Goal: Task Accomplishment & Management: Manage account settings

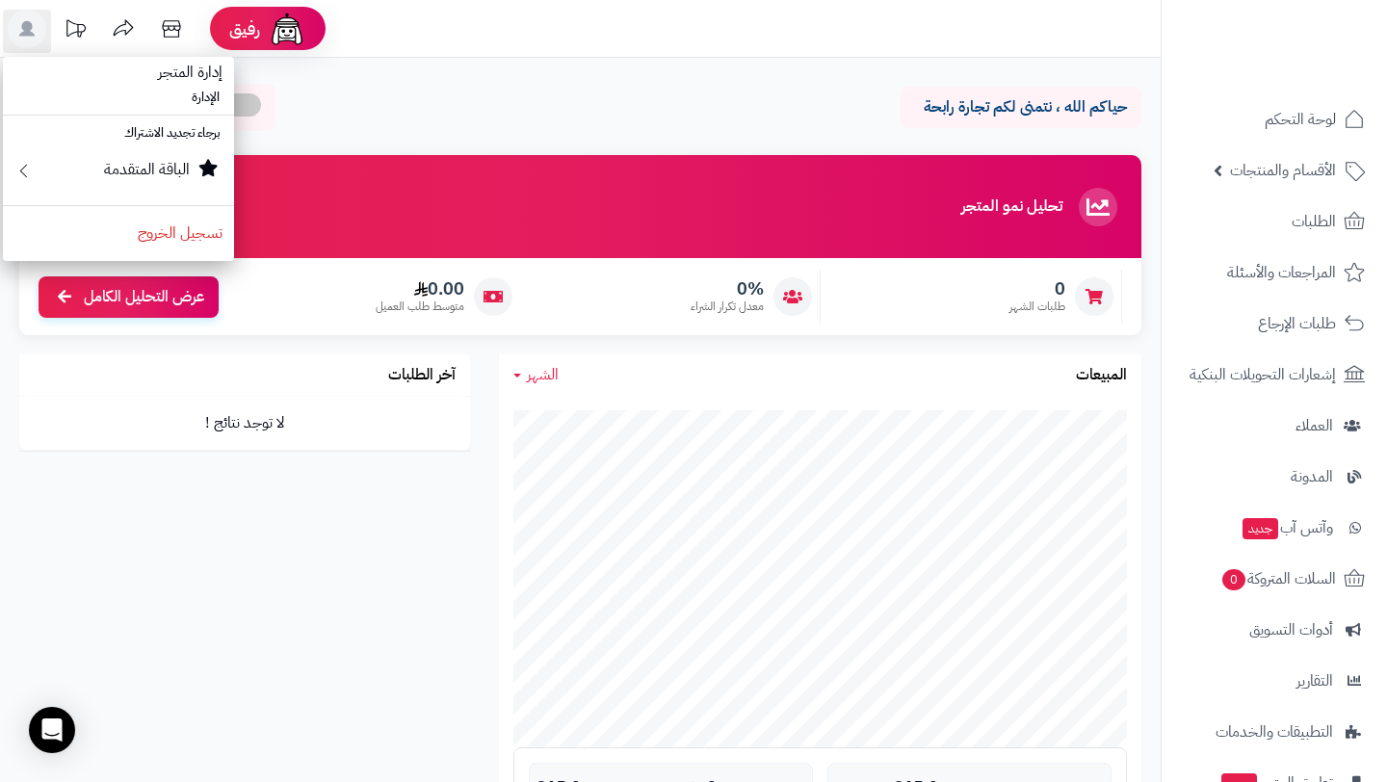
click at [741, 117] on div "حياكم الله ، نتمنى لكم تجارة رابحة إعادة تحميل البيانات التلقائي" at bounding box center [580, 112] width 1122 height 57
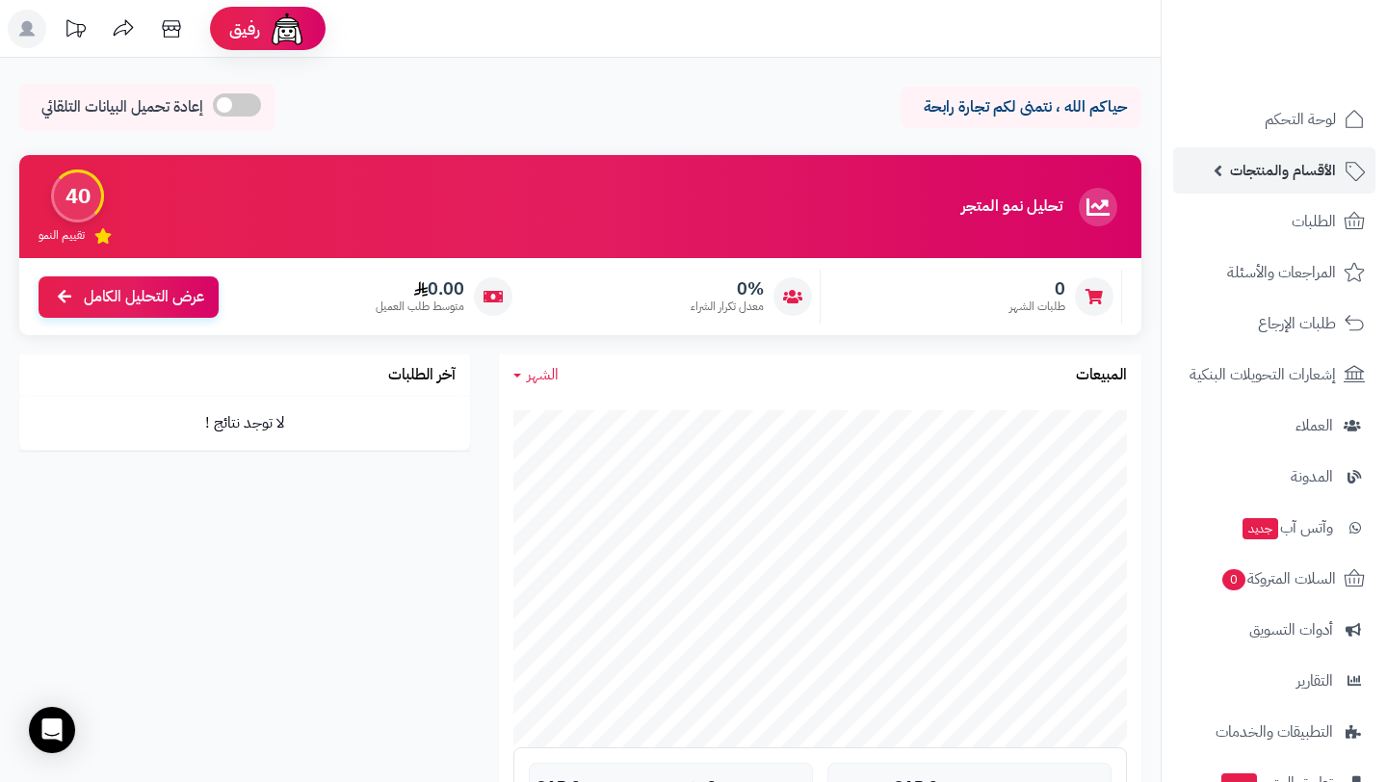
click at [1270, 158] on span "الأقسام والمنتجات" at bounding box center [1283, 170] width 106 height 27
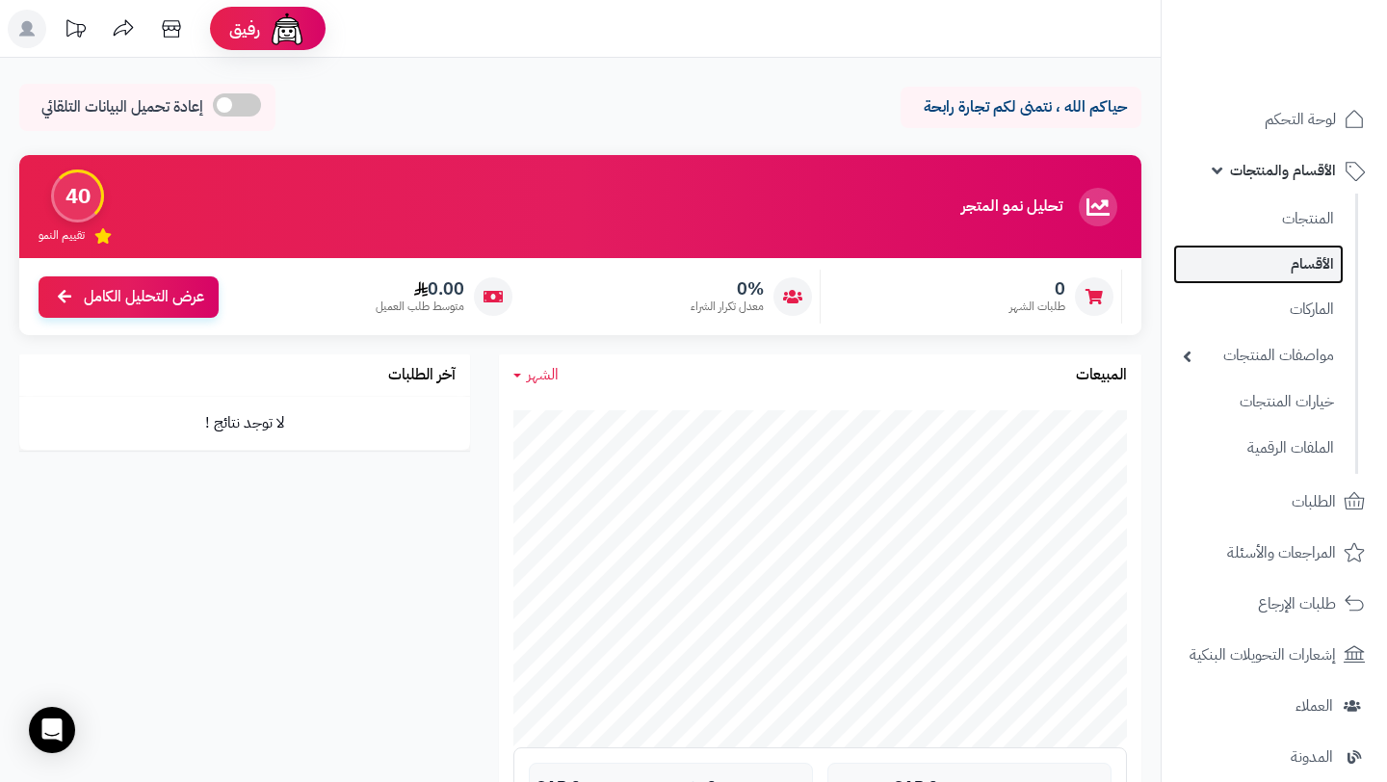
click at [1288, 279] on link "الأقسام" at bounding box center [1258, 264] width 170 height 39
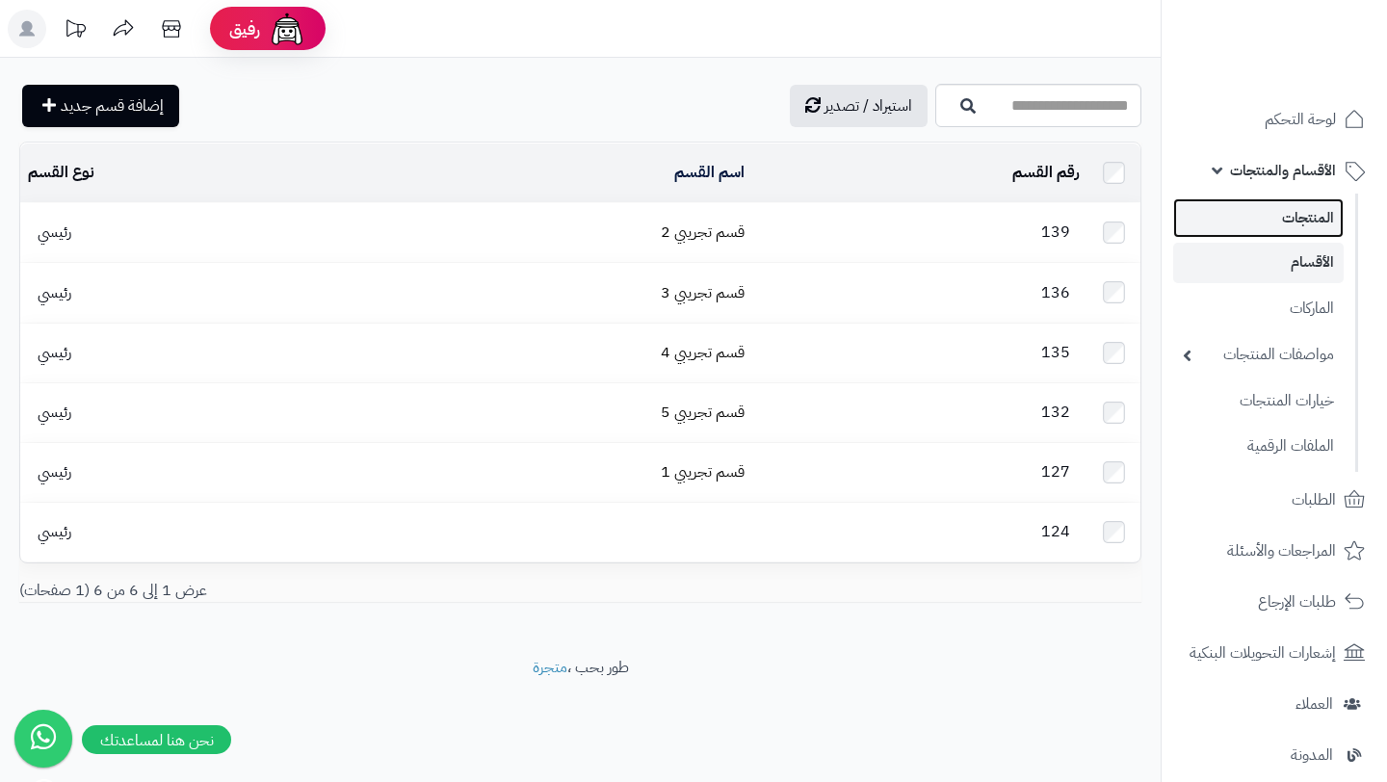
click at [1275, 219] on link "المنتجات" at bounding box center [1258, 217] width 170 height 39
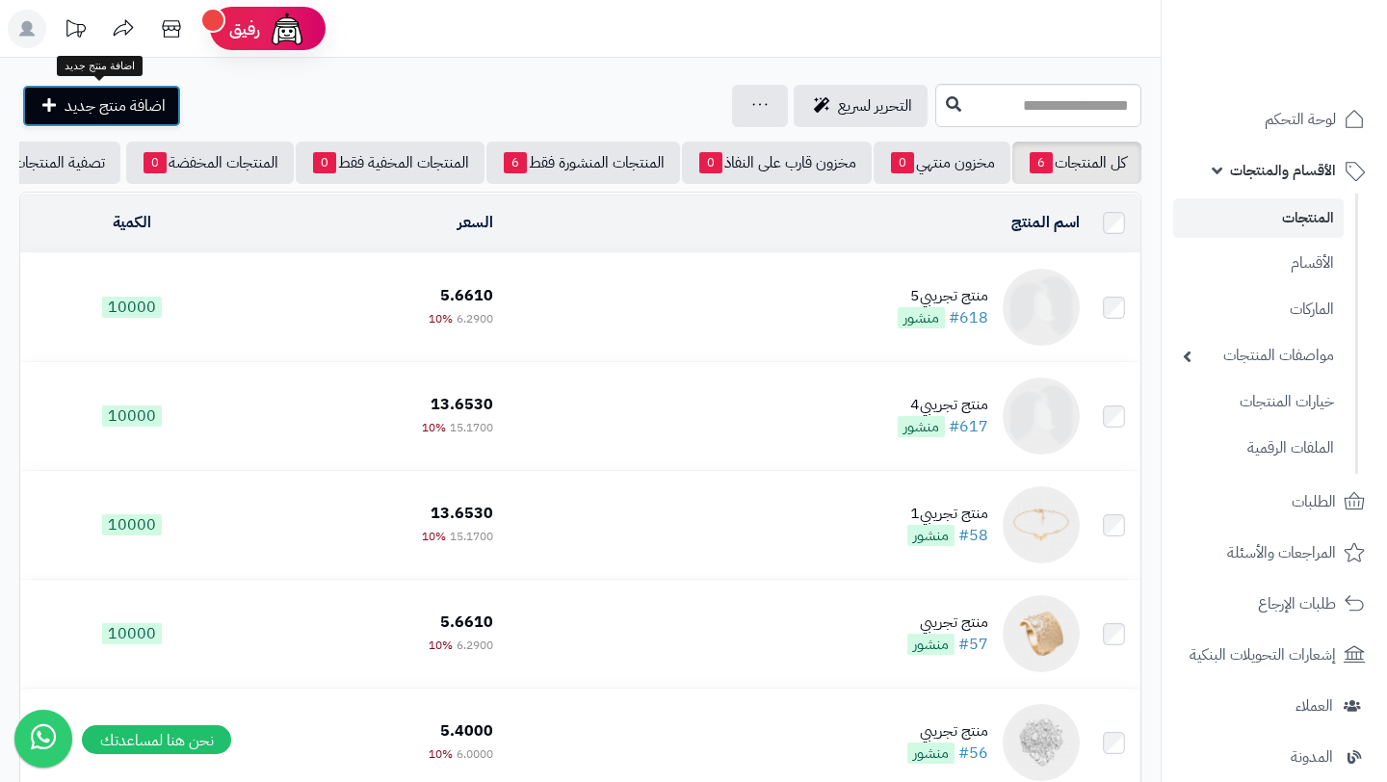
click at [64, 117] on link "اضافة منتج جديد" at bounding box center [101, 106] width 159 height 42
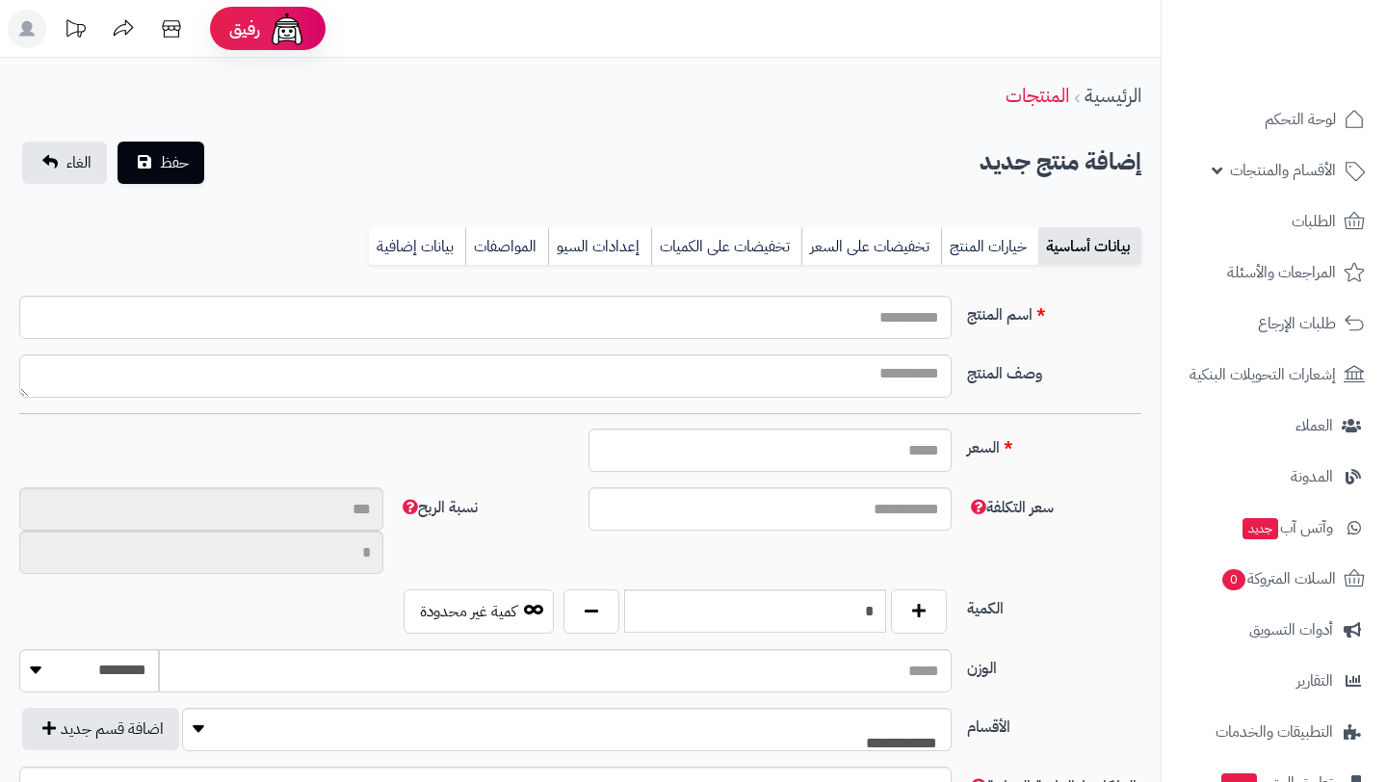
select select
type input "*****"
type input "********"
type input "****"
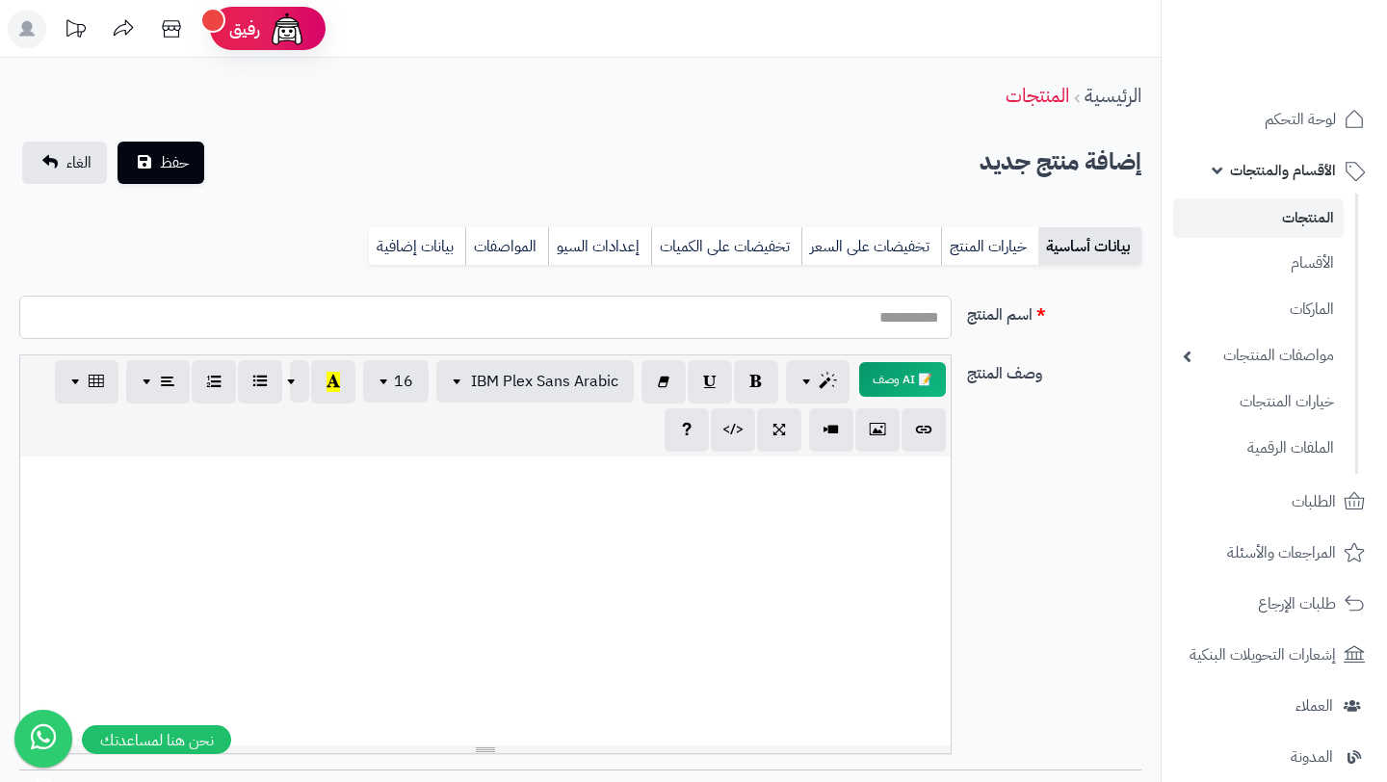
click at [903, 301] on input "اسم المنتج" at bounding box center [485, 317] width 932 height 43
click at [1021, 247] on link "خيارات المنتج" at bounding box center [989, 246] width 97 height 39
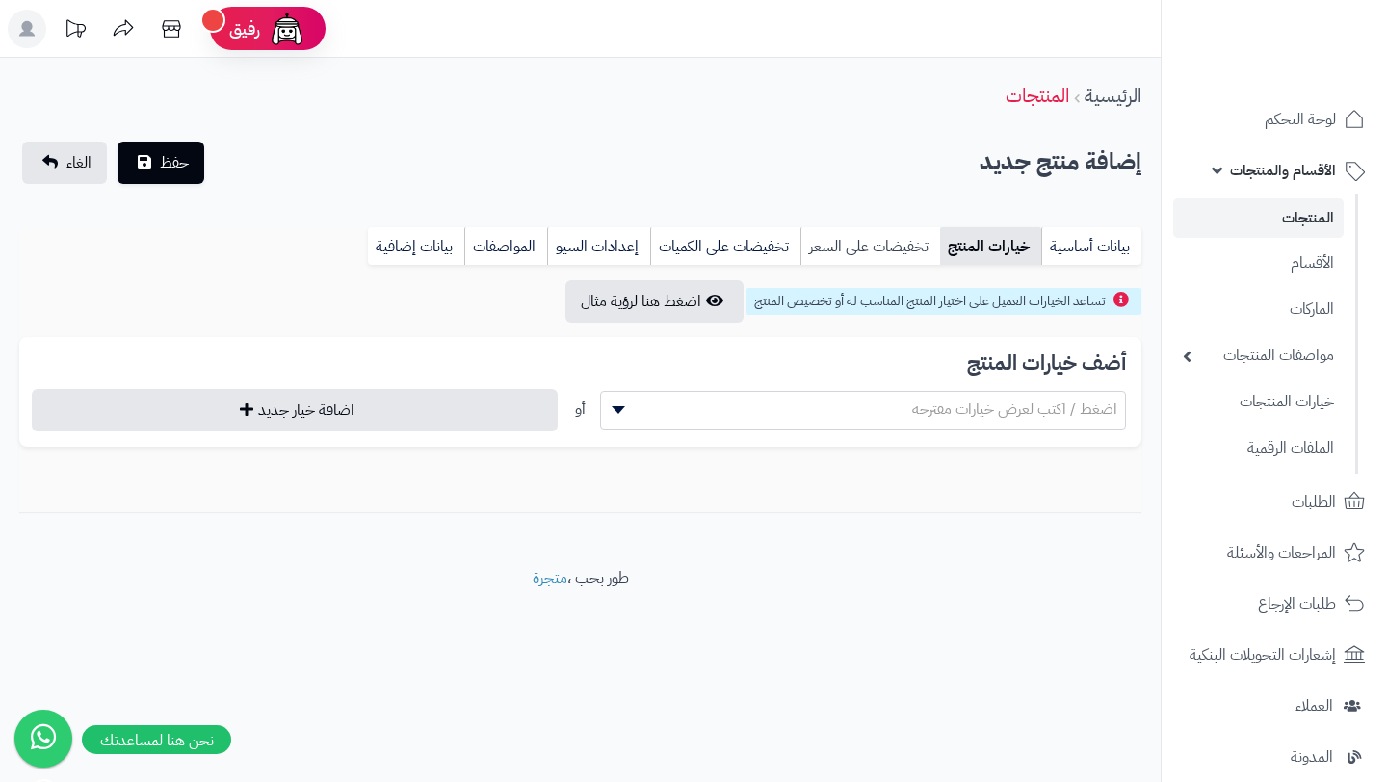
click at [910, 246] on link "تخفيضات على السعر" at bounding box center [870, 246] width 140 height 39
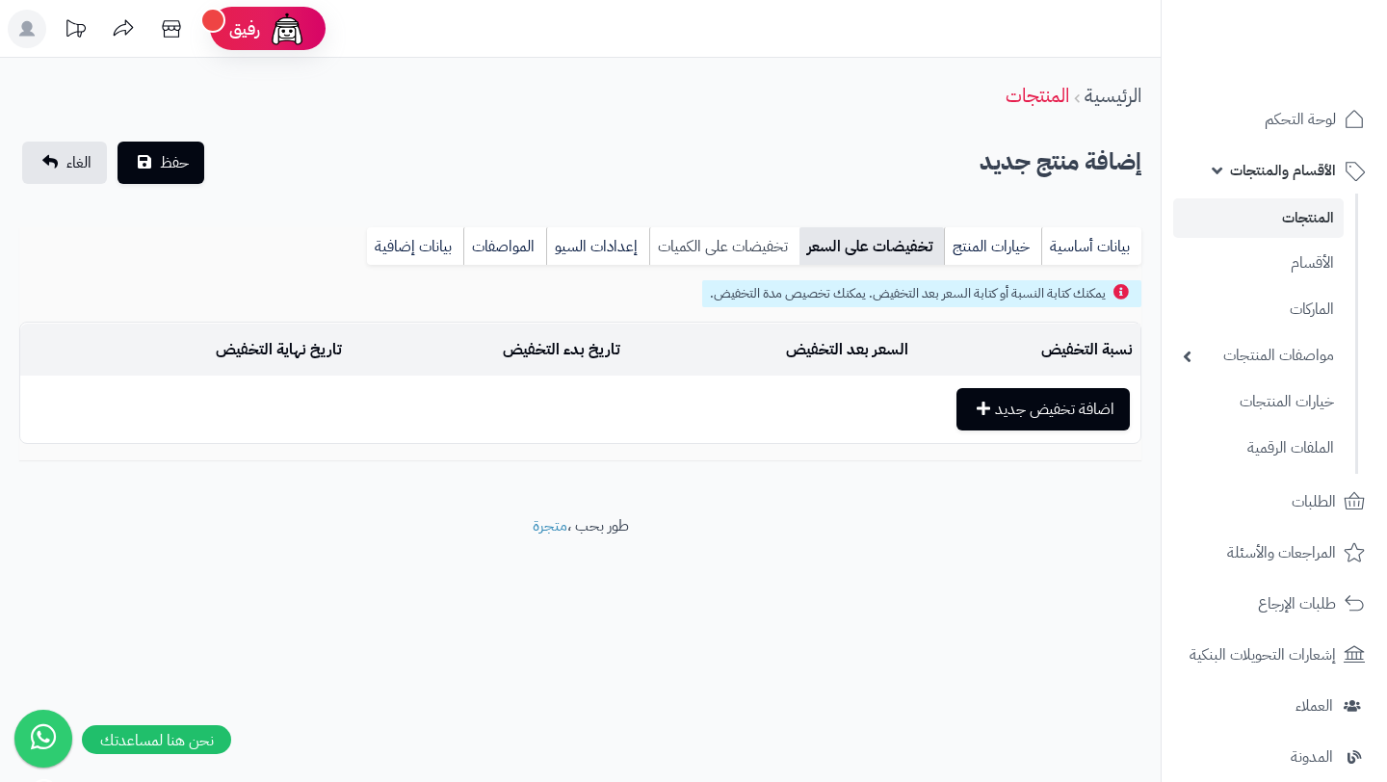
click at [739, 229] on link "تخفيضات على الكميات" at bounding box center [724, 246] width 150 height 39
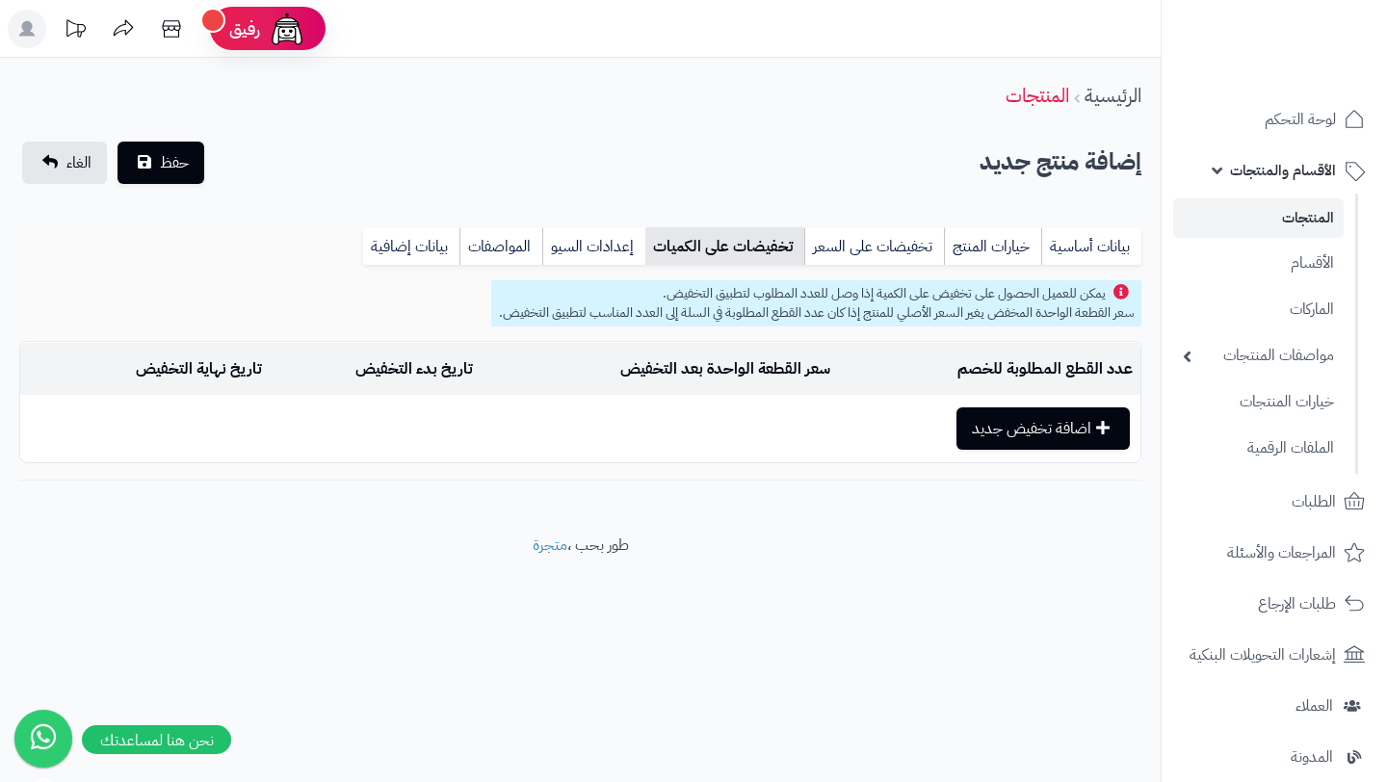
click at [647, 240] on link "تخفيضات على الكميات" at bounding box center [724, 246] width 159 height 39
click at [608, 239] on link "إعدادات السيو" at bounding box center [593, 246] width 103 height 39
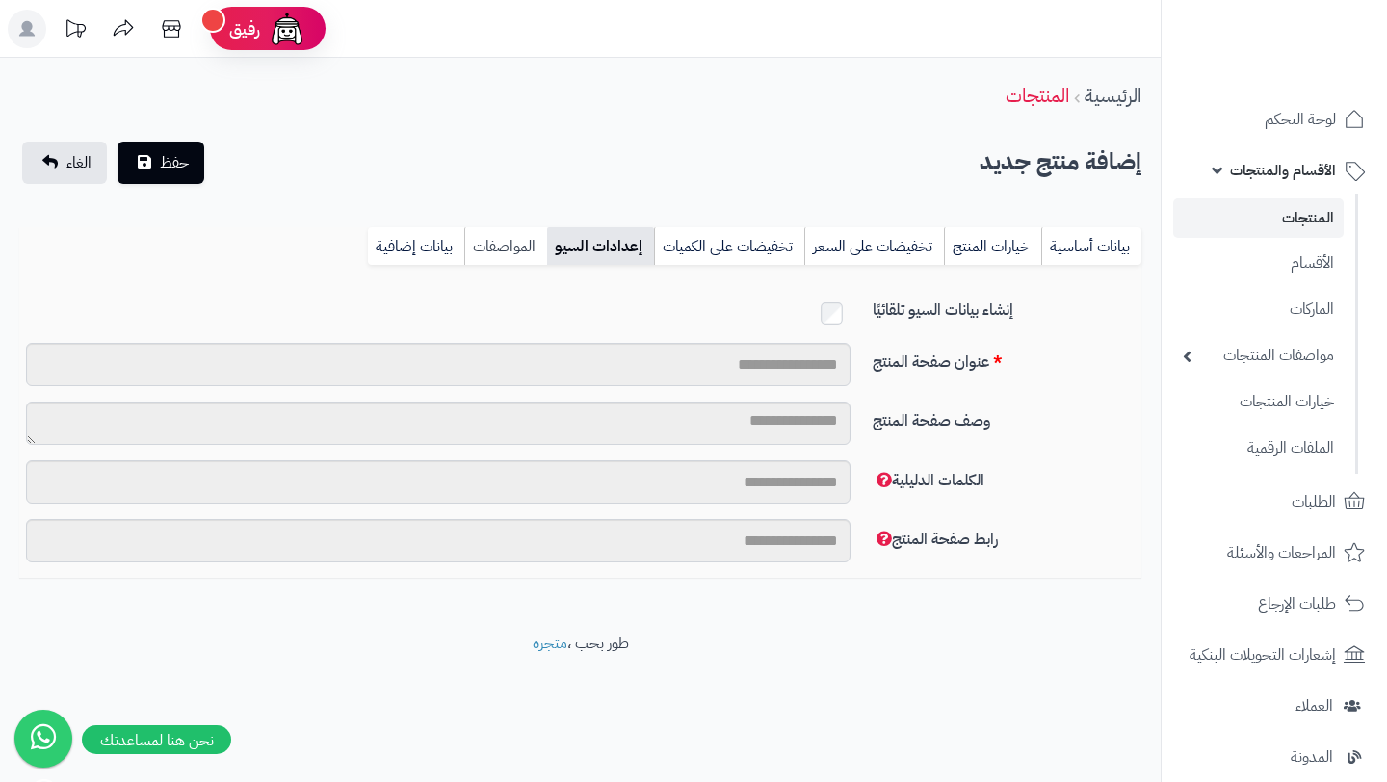
click at [498, 238] on link "المواصفات" at bounding box center [505, 246] width 83 height 39
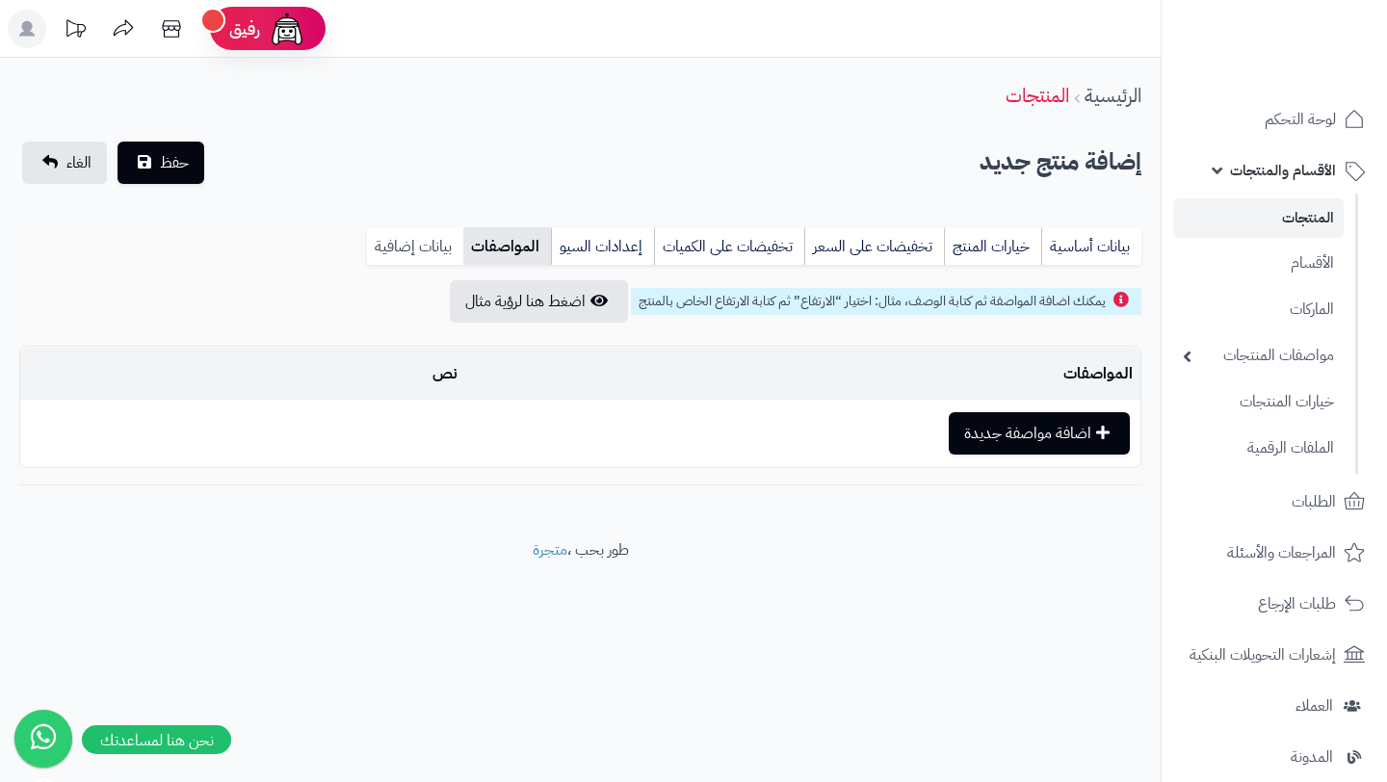
click at [416, 241] on link "بيانات إضافية" at bounding box center [415, 246] width 96 height 39
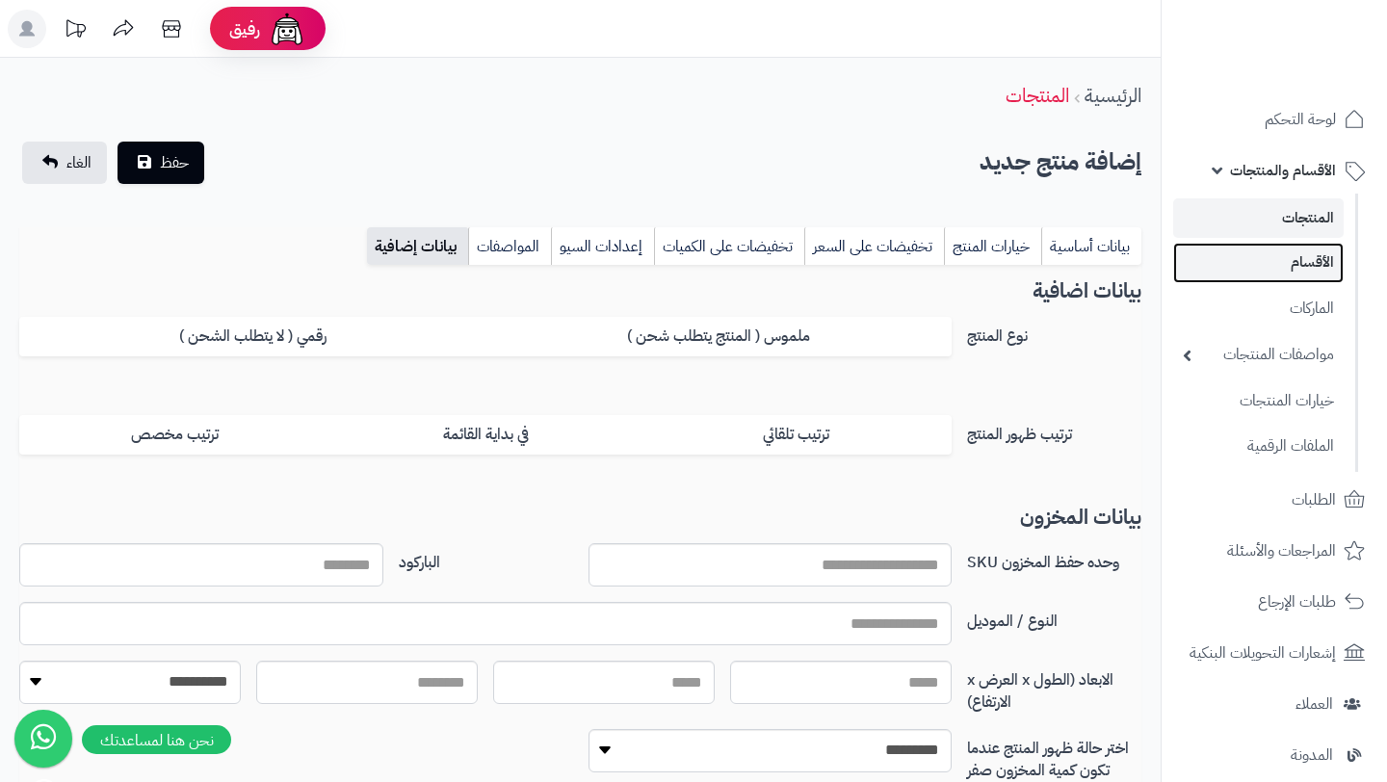
click at [1260, 269] on link "الأقسام" at bounding box center [1258, 262] width 170 height 39
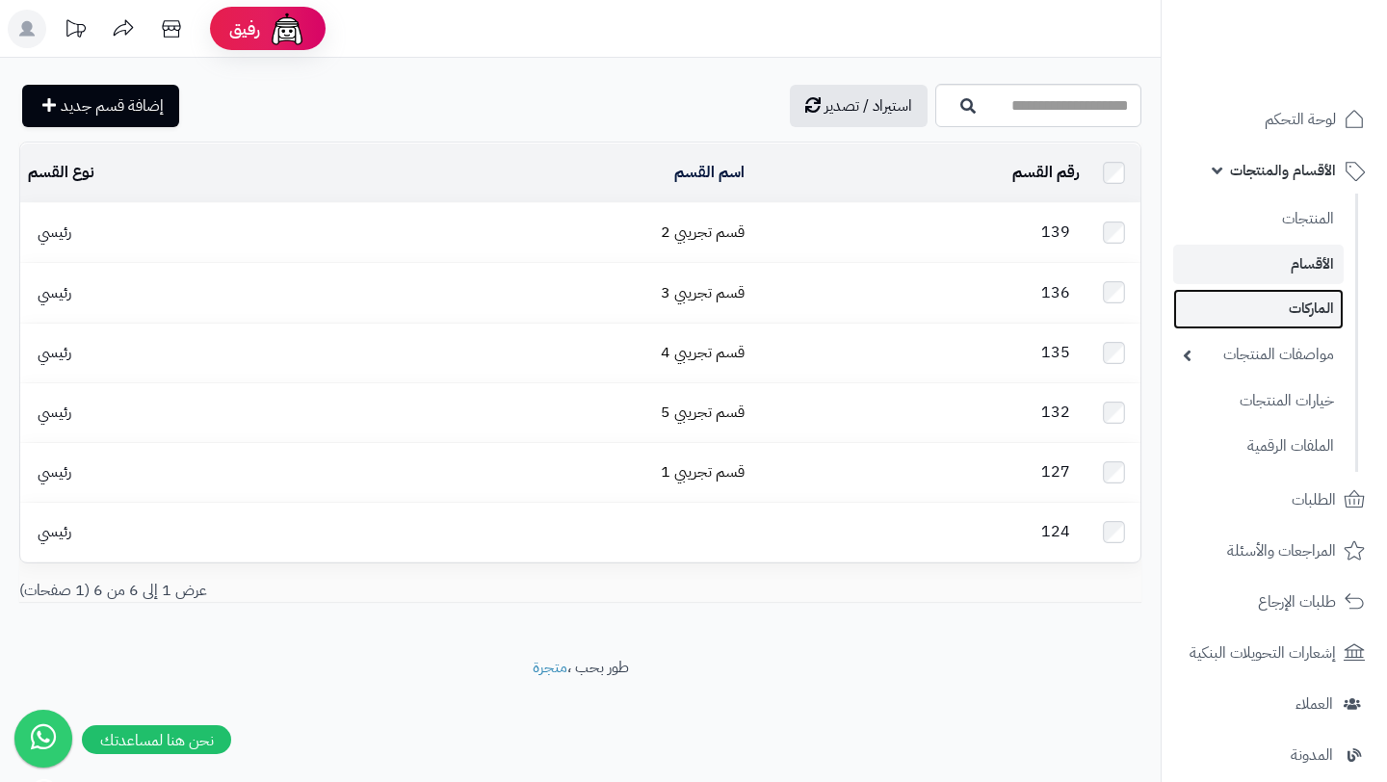
click at [1260, 324] on link "الماركات" at bounding box center [1258, 308] width 170 height 39
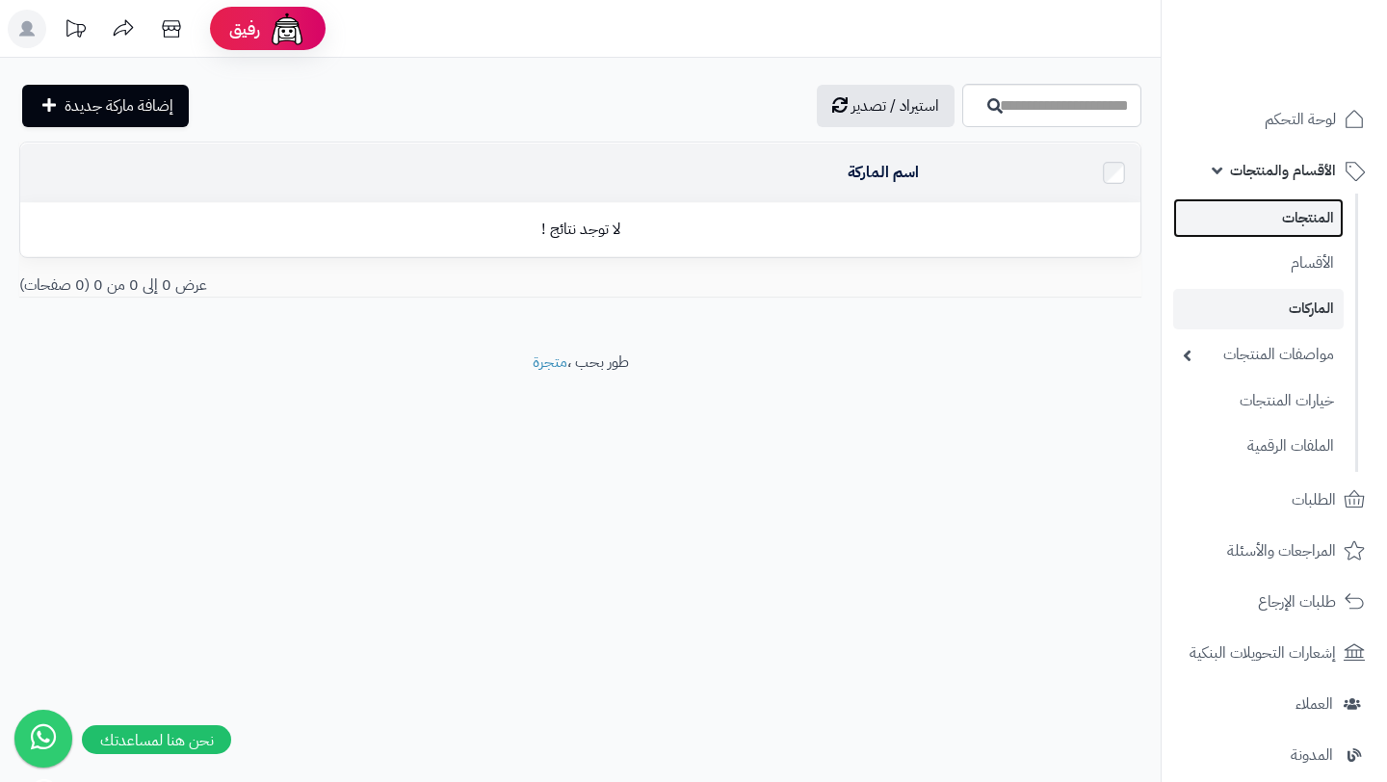
click at [1305, 238] on link "المنتجات" at bounding box center [1258, 217] width 170 height 39
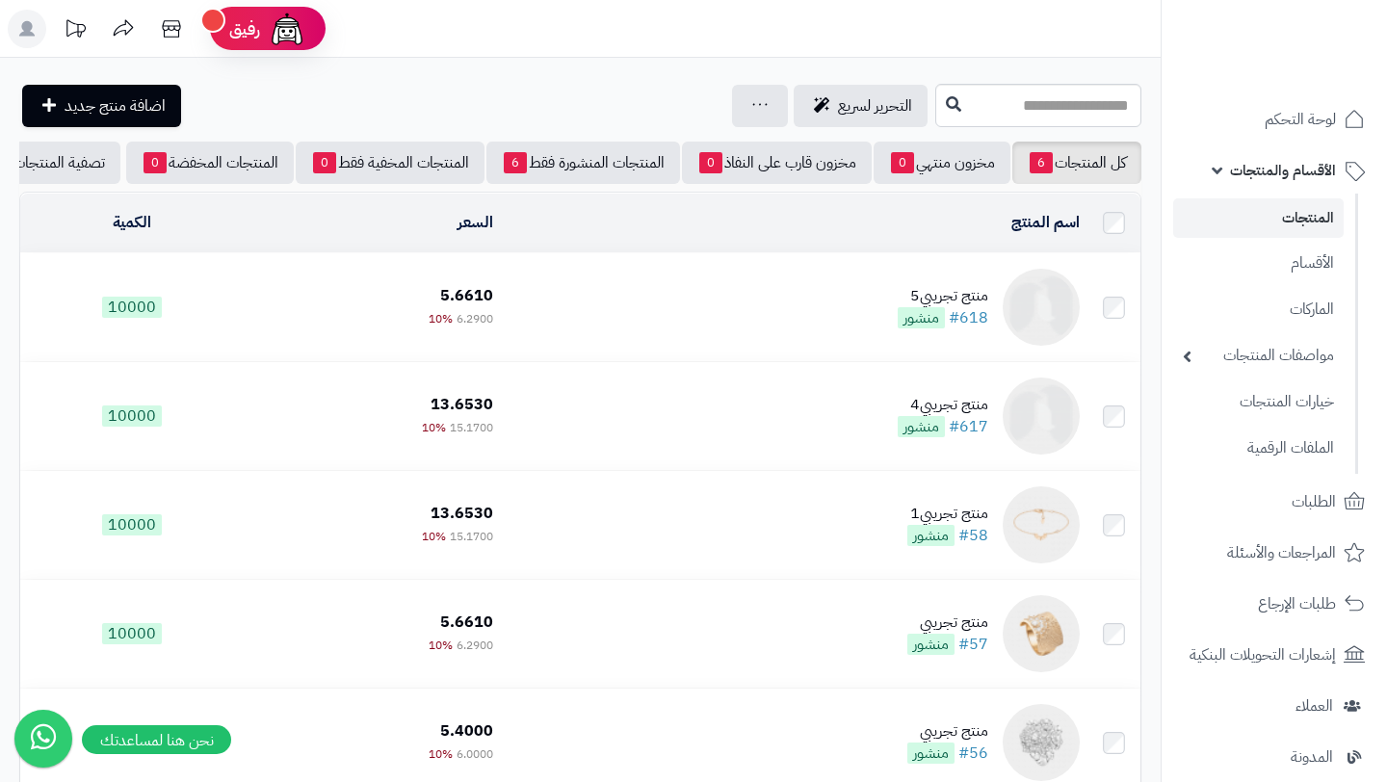
click at [1302, 216] on link "المنتجات" at bounding box center [1258, 217] width 170 height 39
click at [143, 91] on link "اضافة منتج جديد" at bounding box center [101, 106] width 159 height 42
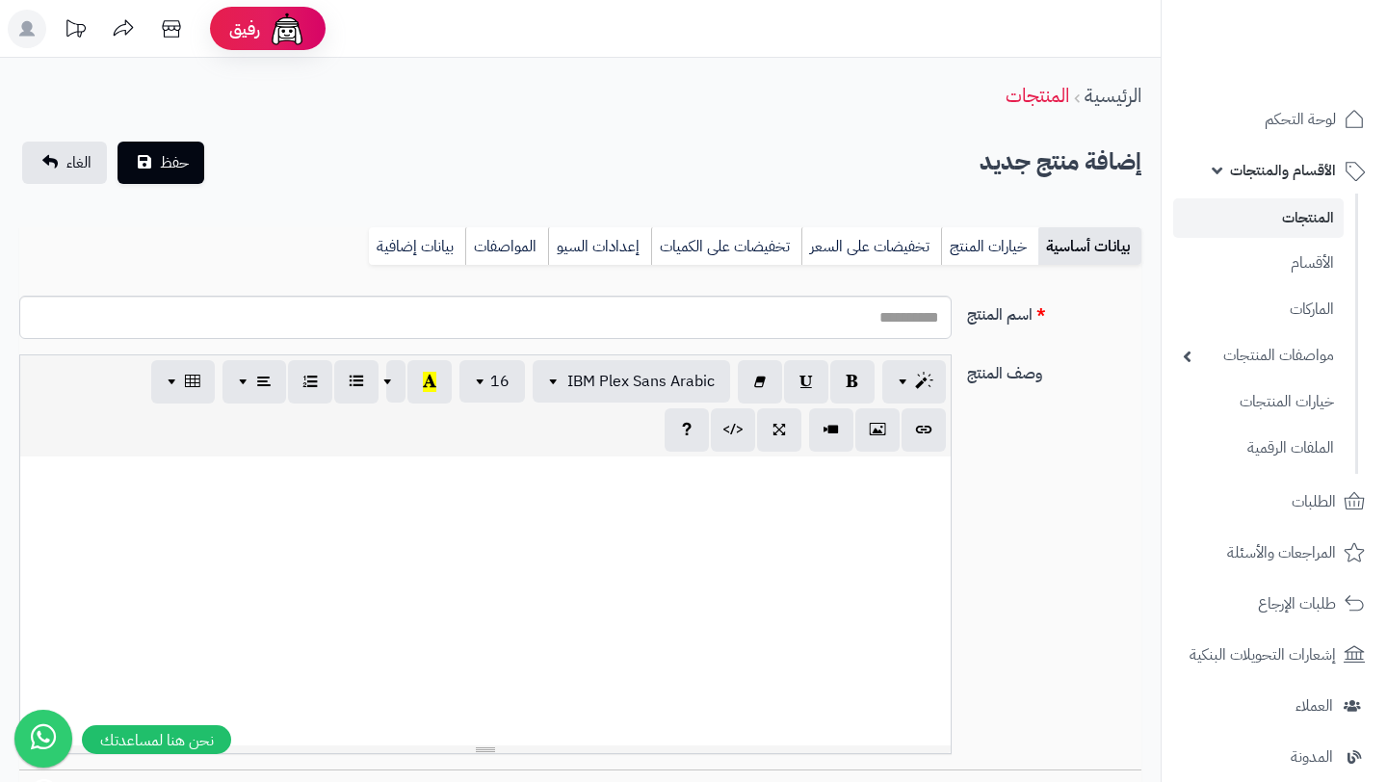
select select
click at [886, 324] on input "اسم المنتج" at bounding box center [485, 317] width 932 height 43
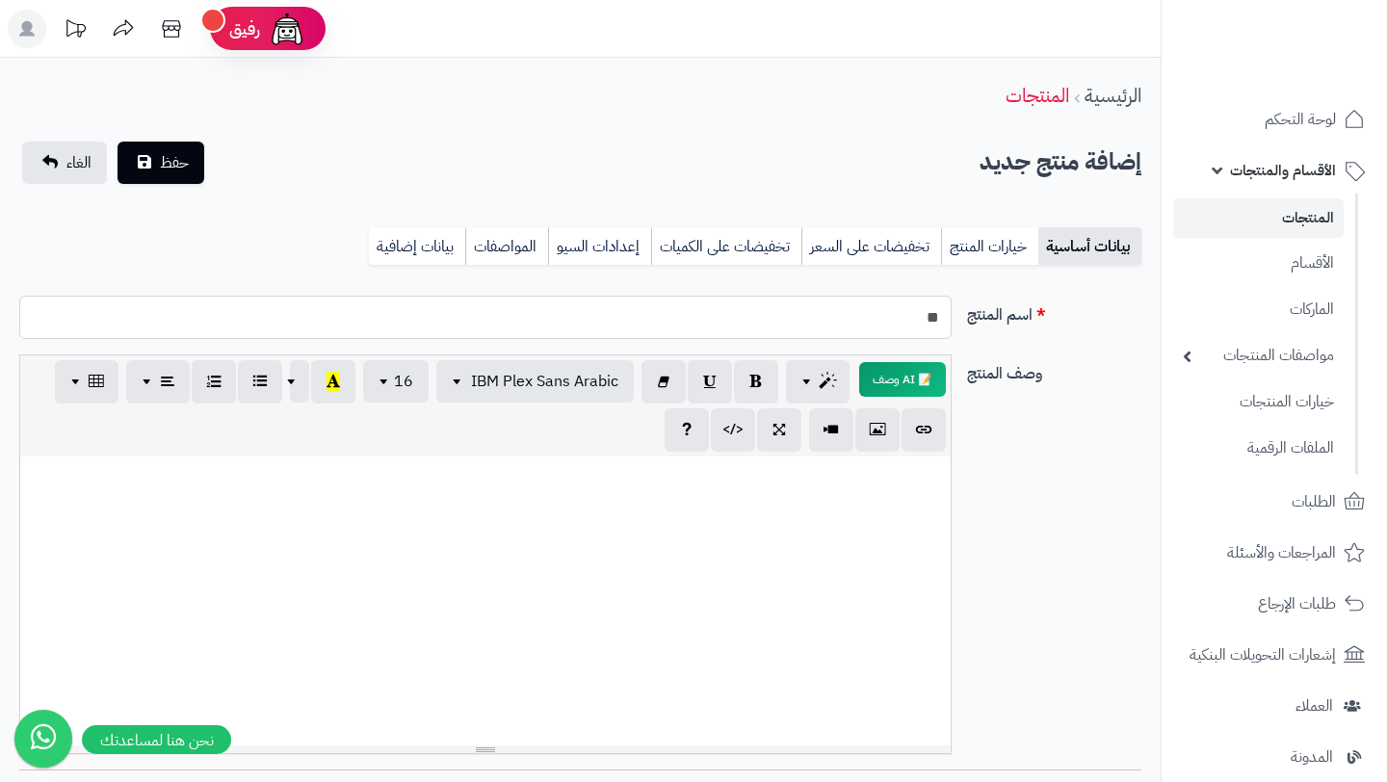
type input "*"
type input "**********"
click at [902, 576] on div at bounding box center [485, 600] width 930 height 289
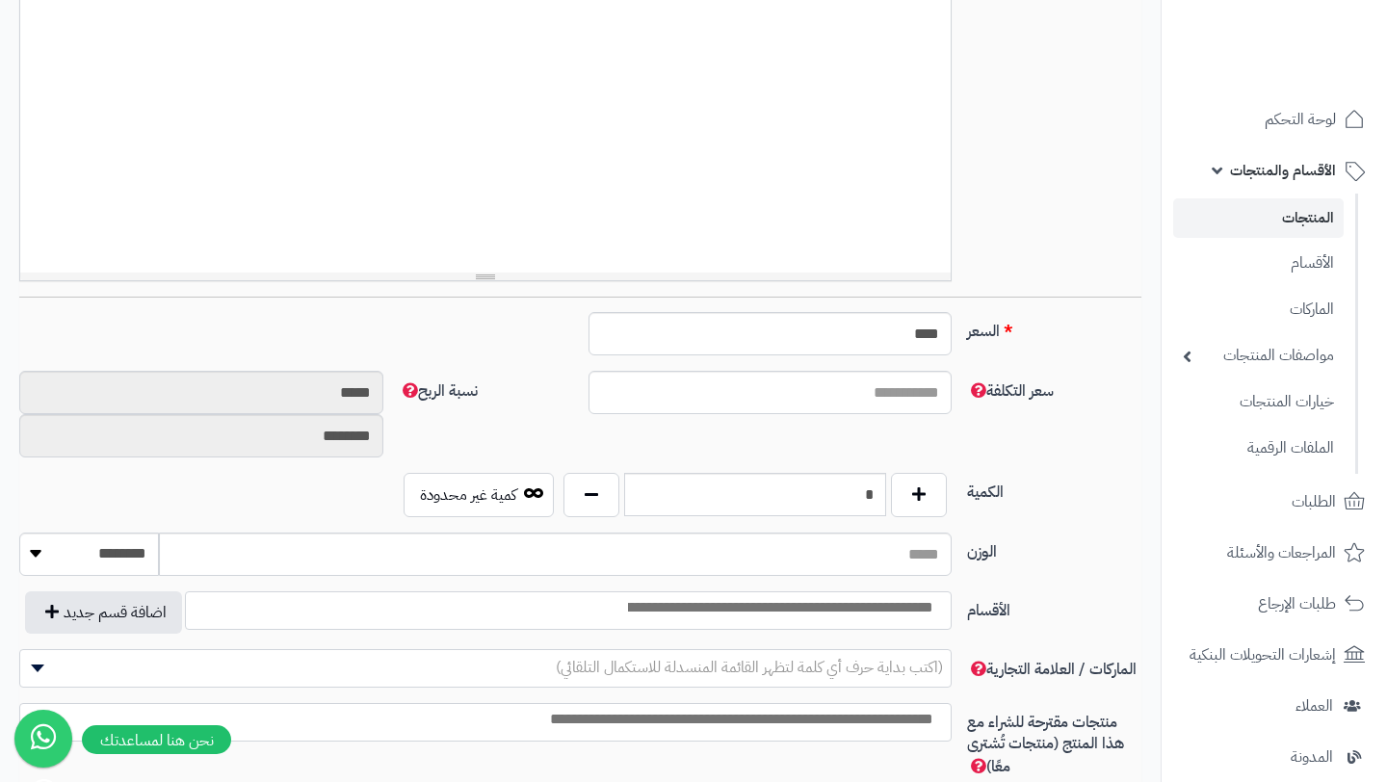
scroll to position [563, 0]
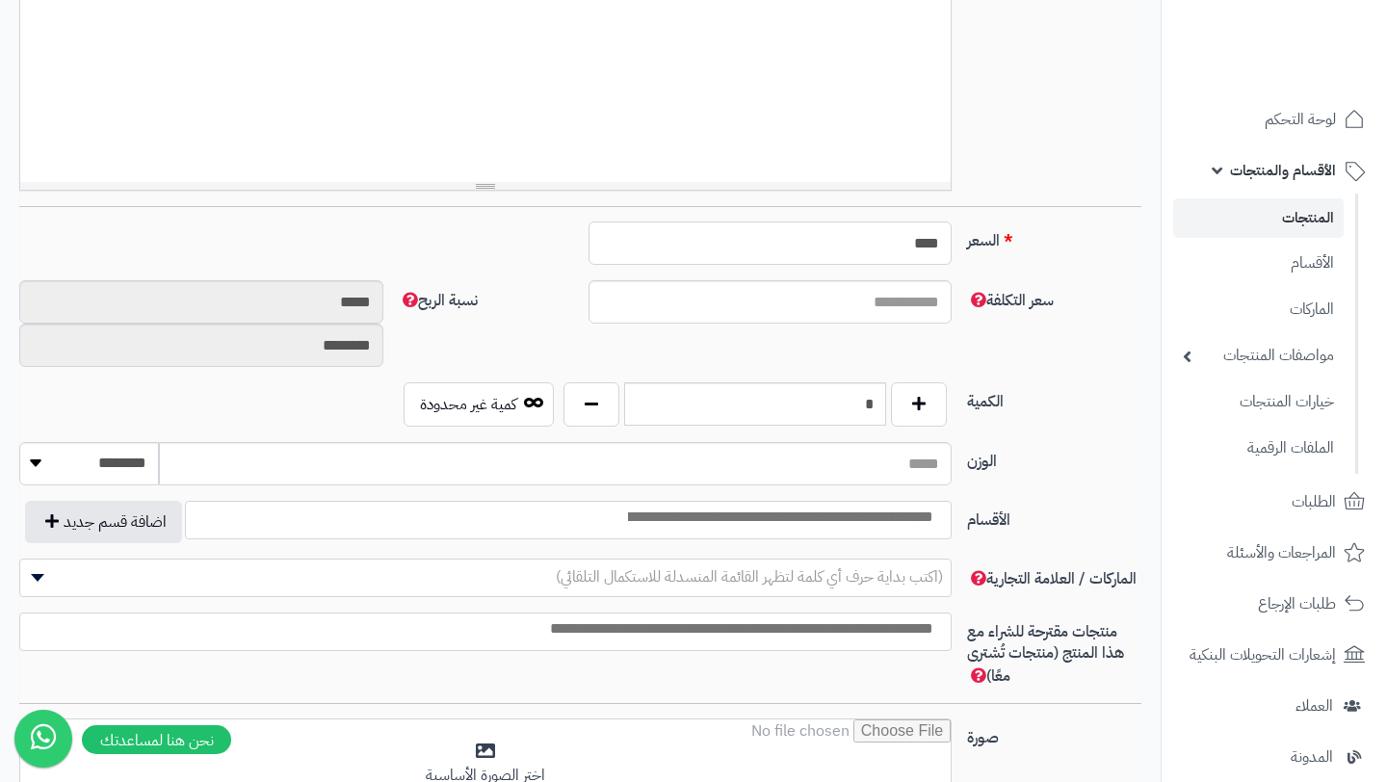
click at [911, 254] on input "****" at bounding box center [770, 242] width 364 height 43
click at [920, 236] on input "*******" at bounding box center [770, 242] width 364 height 43
type input "***"
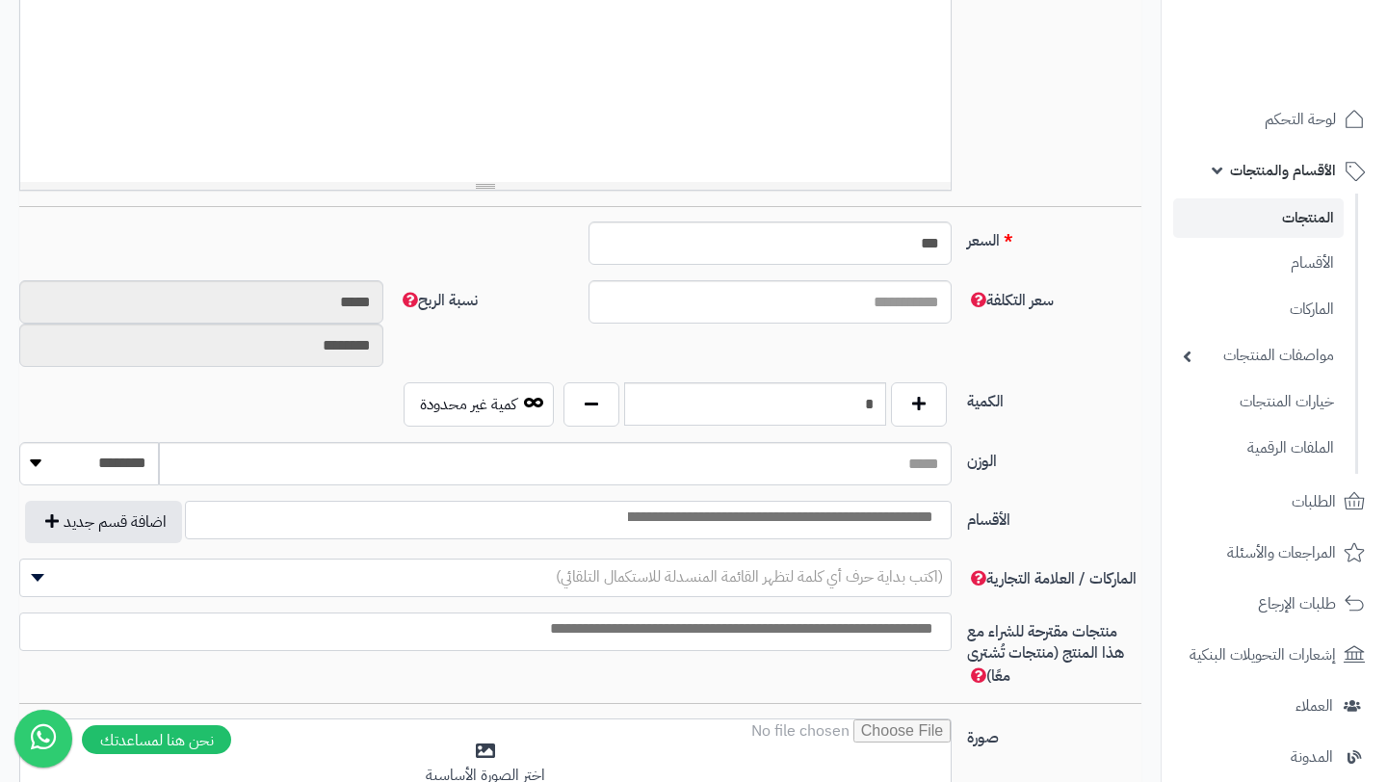
click at [1030, 262] on div "السعر *** اختار الضريبة اولا لحساب السعر" at bounding box center [580, 250] width 1137 height 59
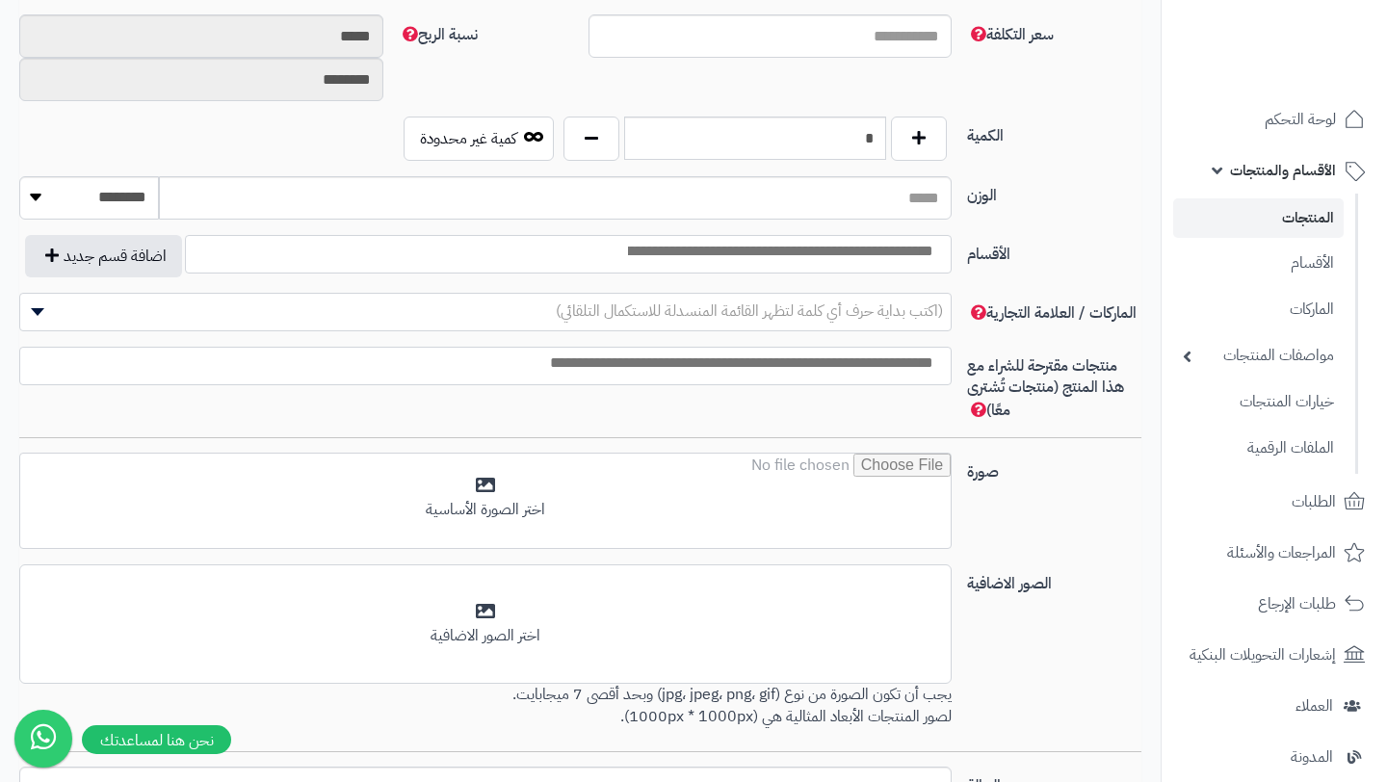
scroll to position [831, 0]
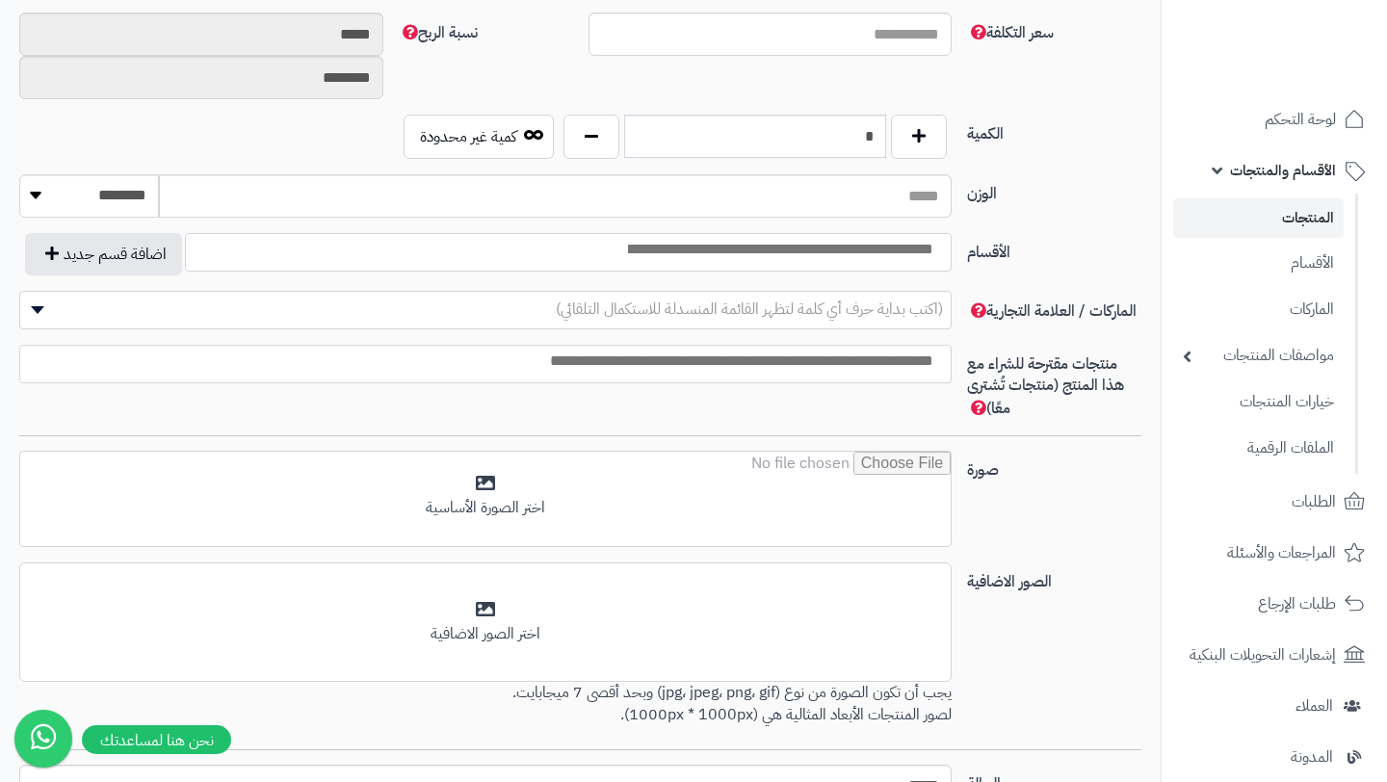
click at [819, 267] on span at bounding box center [568, 252] width 766 height 39
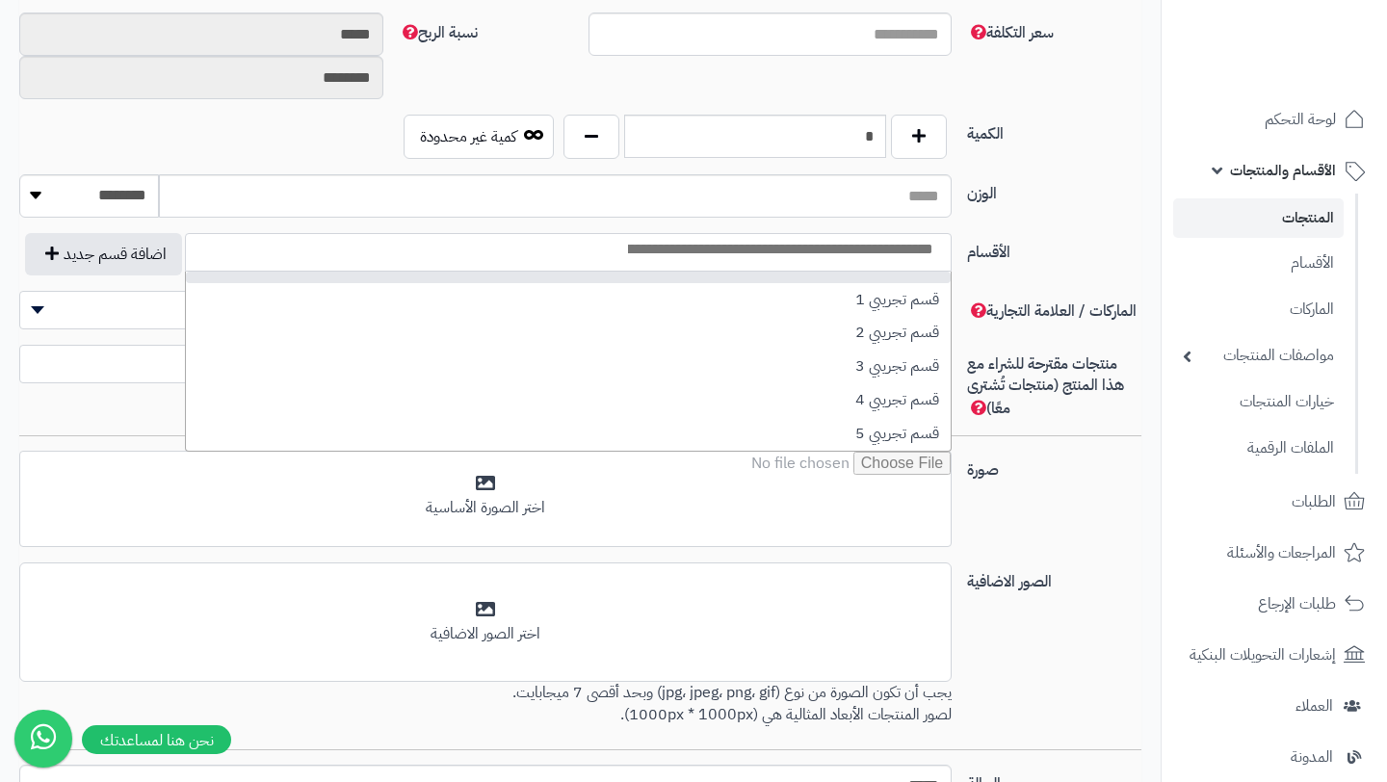
click at [845, 253] on input "search" at bounding box center [778, 250] width 333 height 22
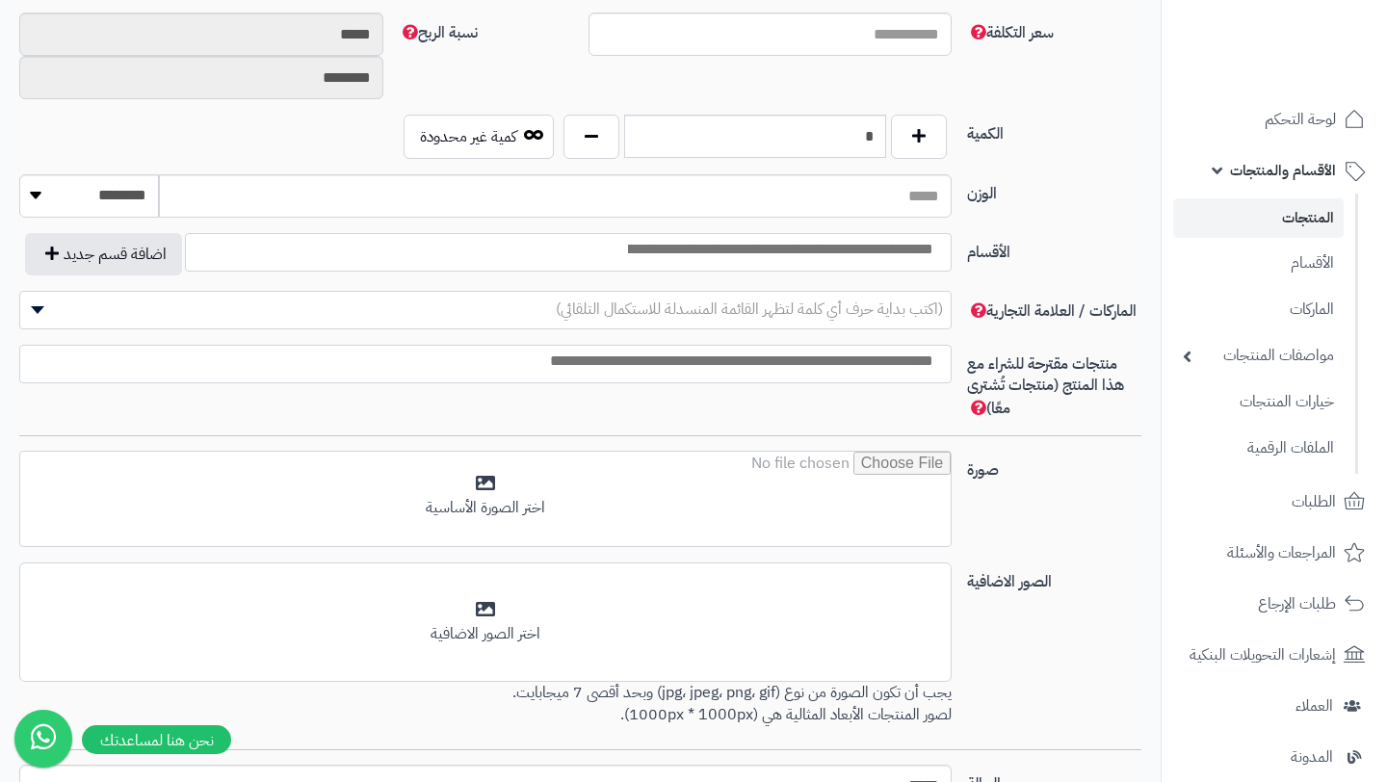
click at [845, 253] on input "search" at bounding box center [778, 250] width 333 height 22
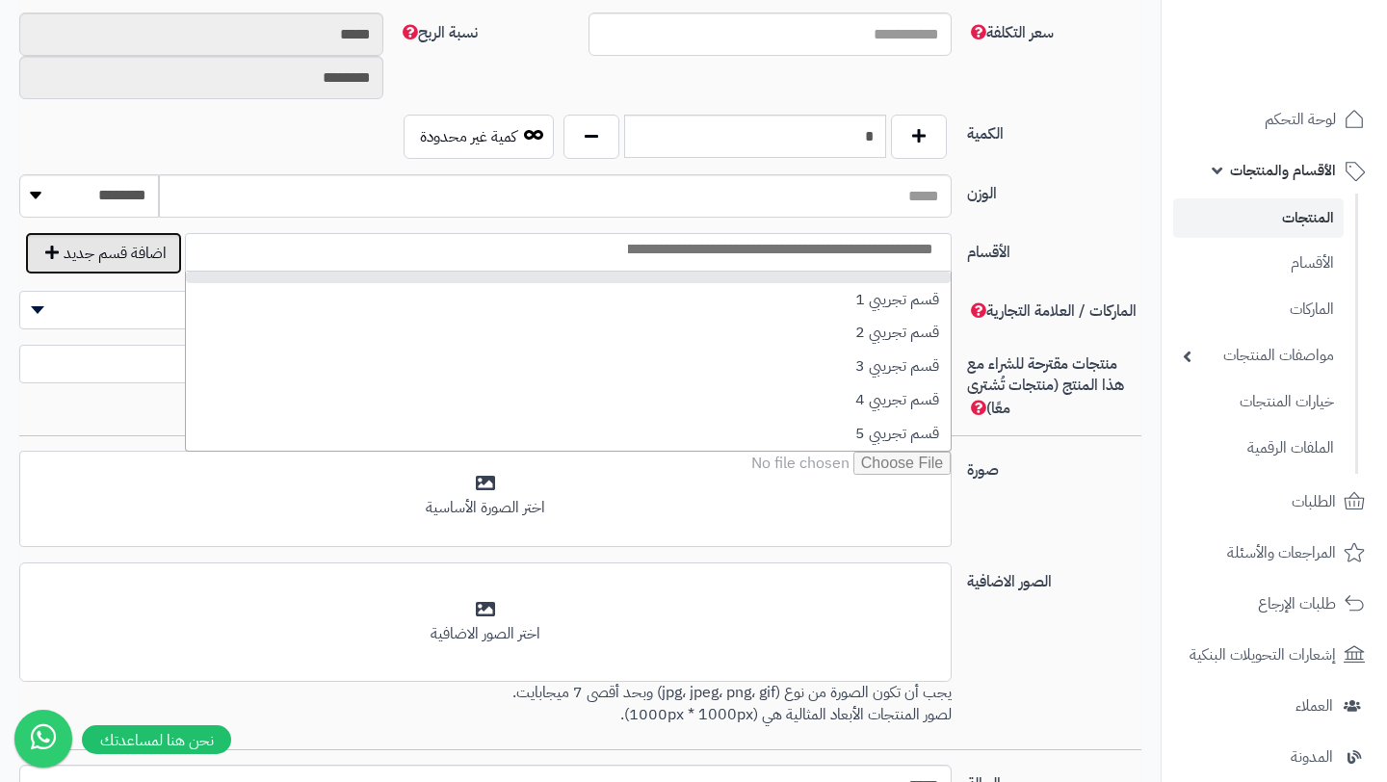
click at [121, 253] on button "اضافة قسم جديد" at bounding box center [103, 253] width 157 height 42
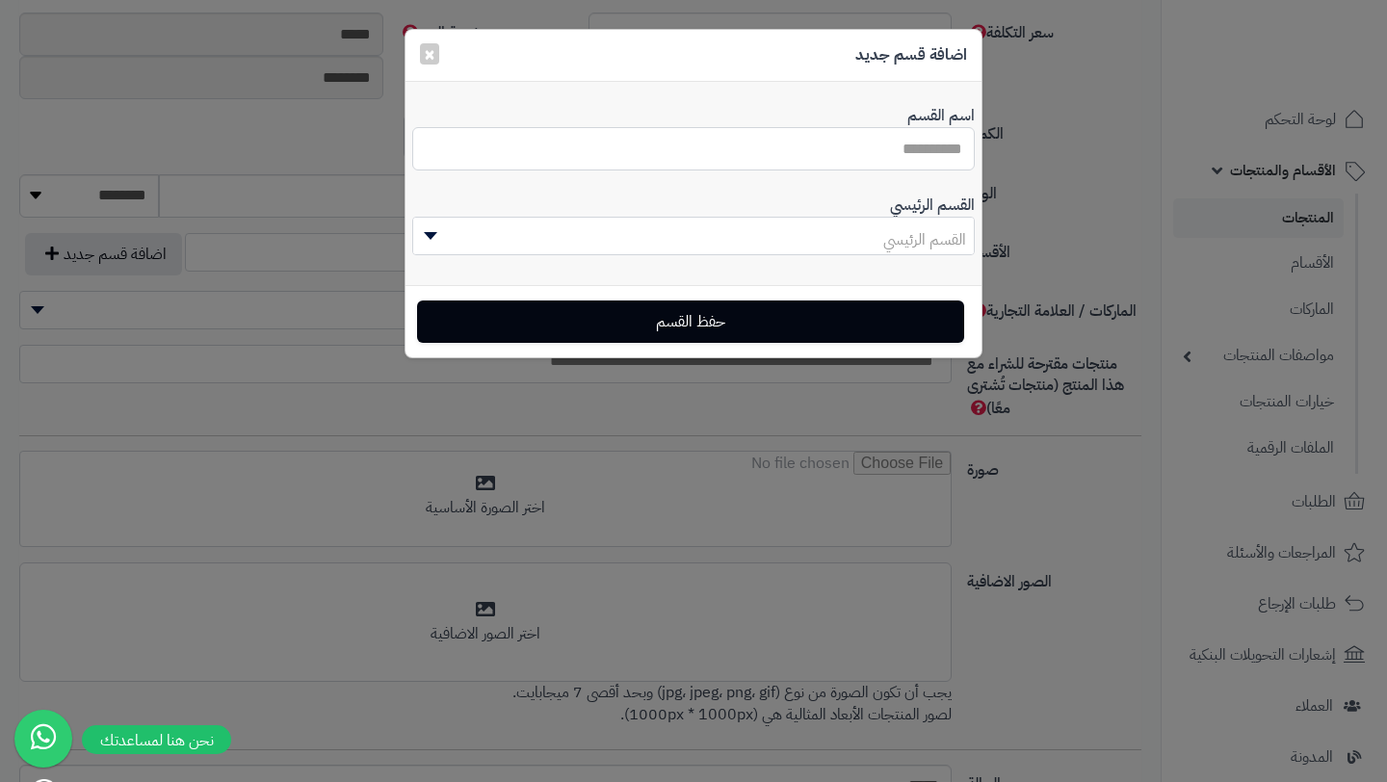
click at [918, 144] on input "اسم القسم" at bounding box center [693, 148] width 562 height 43
type input "*"
type input "**********"
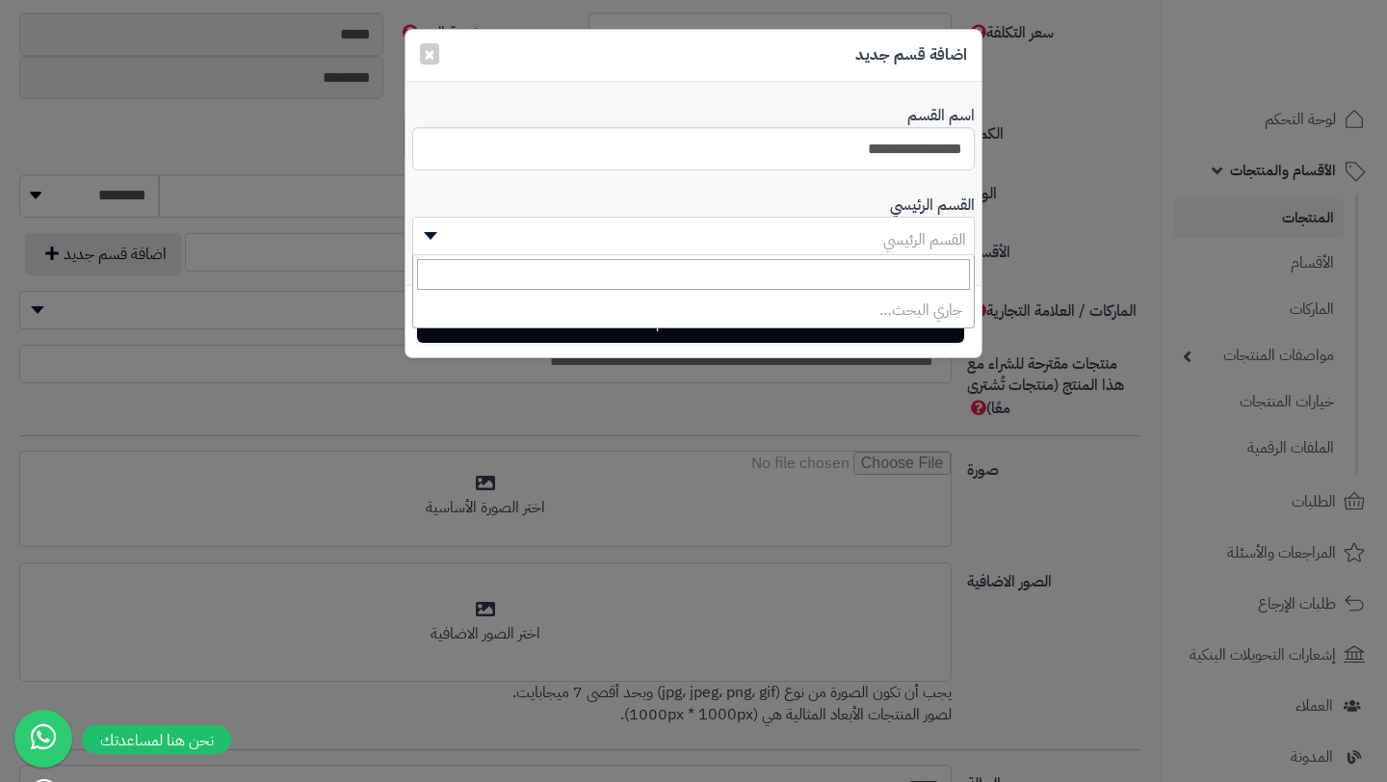
click at [941, 244] on span "القسم الرئيسي" at bounding box center [924, 239] width 83 height 23
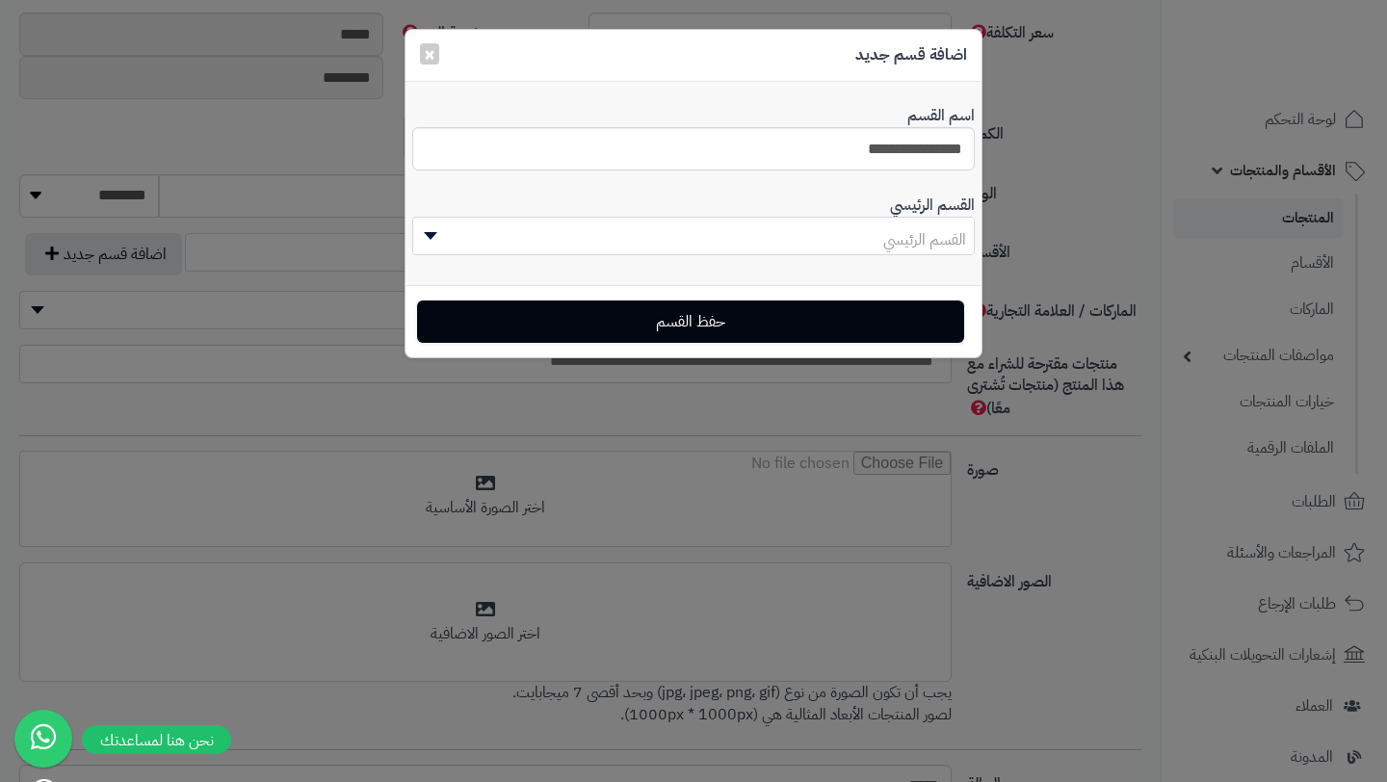
click at [941, 244] on span "القسم الرئيسي" at bounding box center [924, 239] width 83 height 23
click at [945, 230] on span "القسم الرئيسي" at bounding box center [924, 239] width 83 height 23
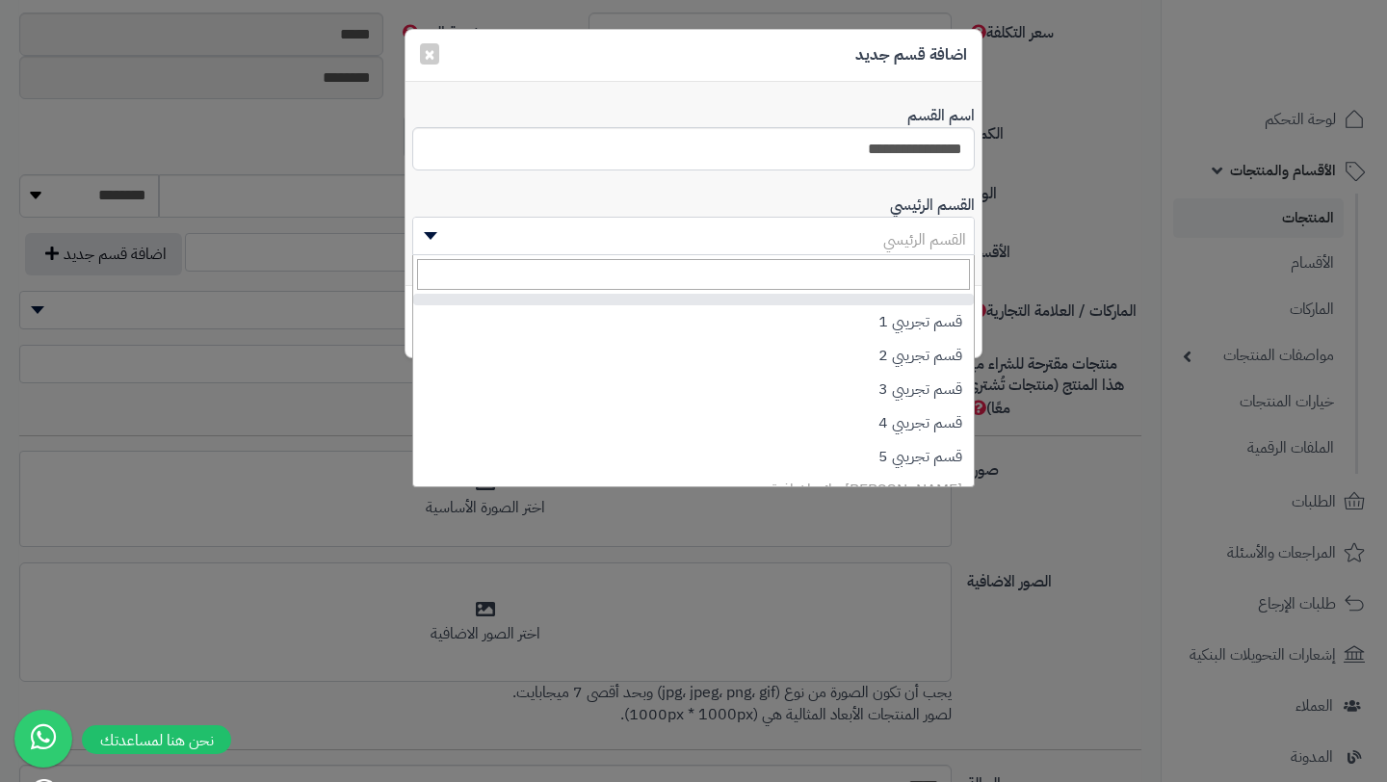
click at [945, 230] on span "القسم الرئيسي" at bounding box center [924, 239] width 83 height 23
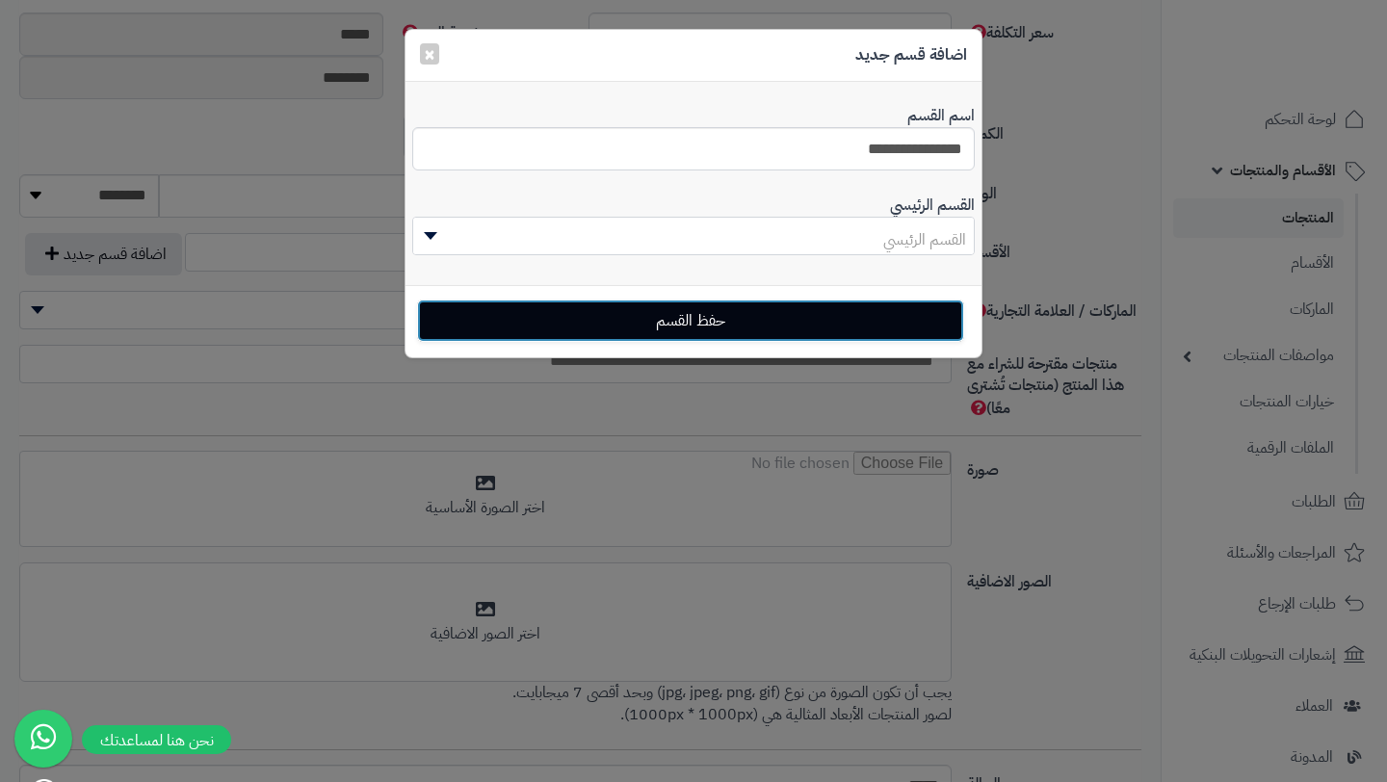
click at [754, 318] on button "حفظ القسم" at bounding box center [690, 320] width 547 height 42
select select "***"
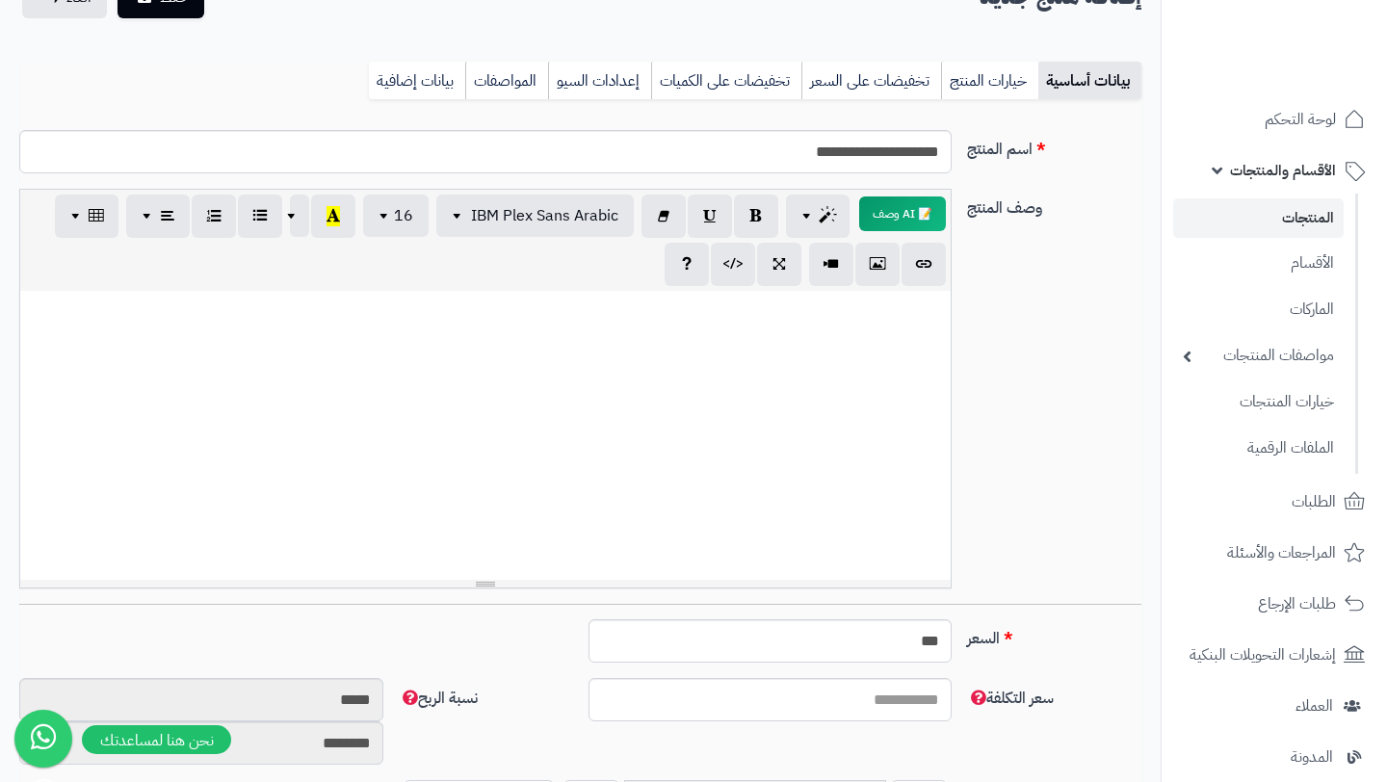
scroll to position [0, 0]
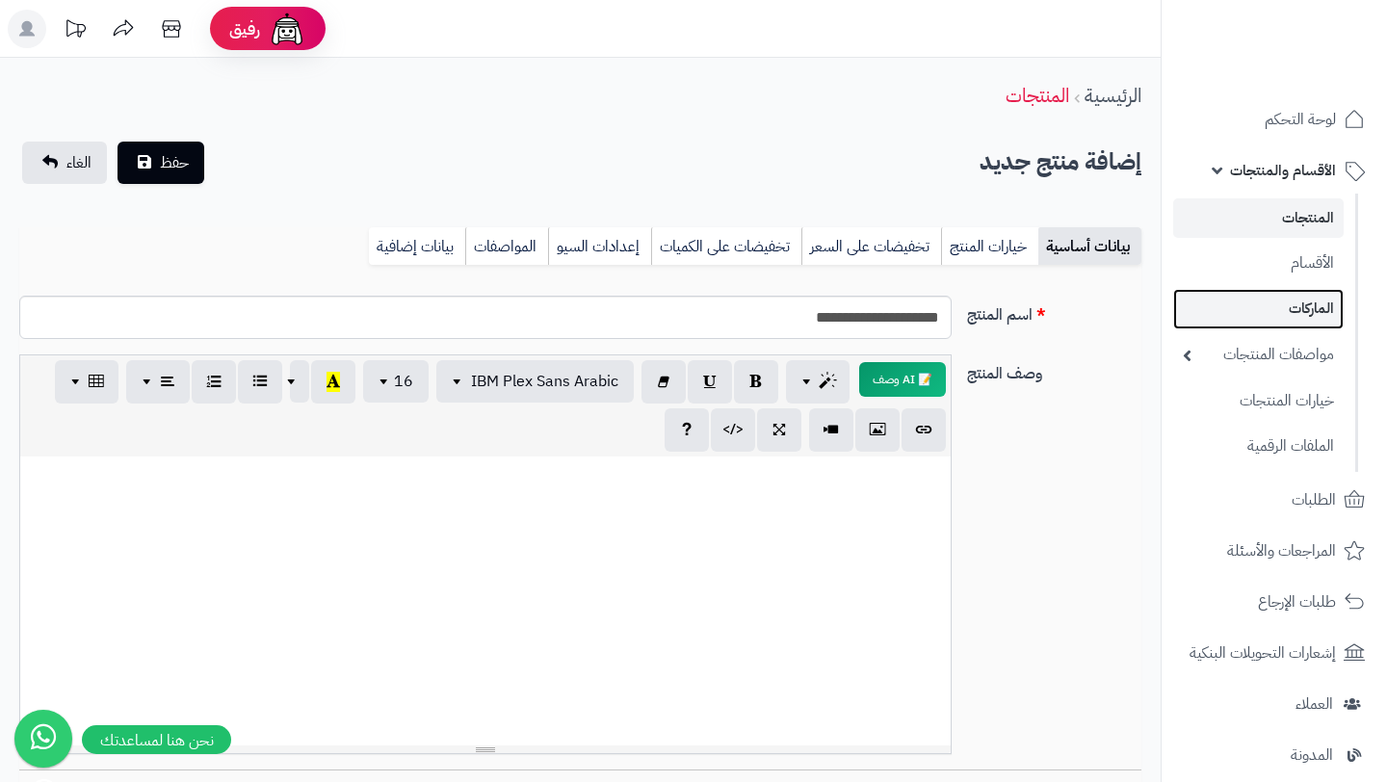
click at [1296, 318] on link "الماركات" at bounding box center [1258, 308] width 170 height 39
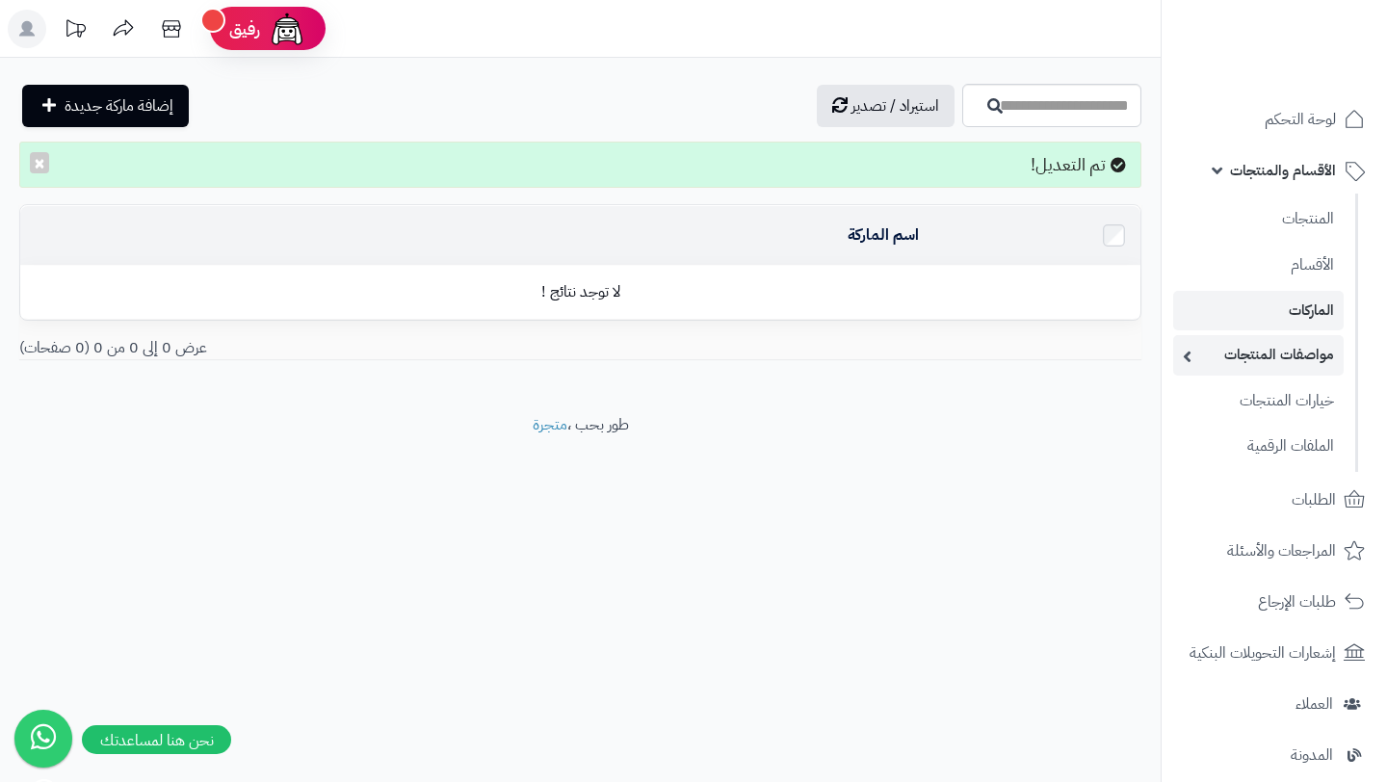
click at [1250, 352] on link "مواصفات المنتجات" at bounding box center [1258, 354] width 170 height 39
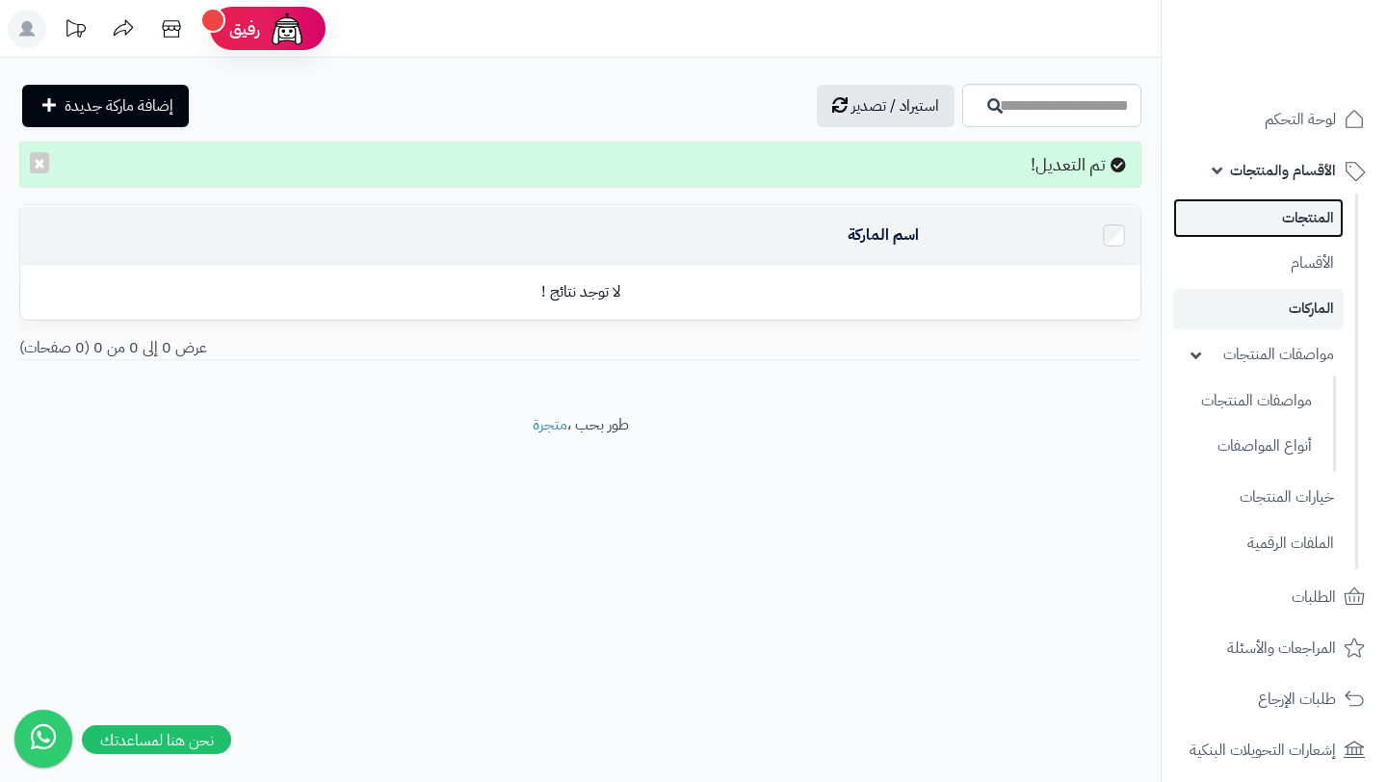
click at [1264, 200] on link "المنتجات" at bounding box center [1258, 217] width 170 height 39
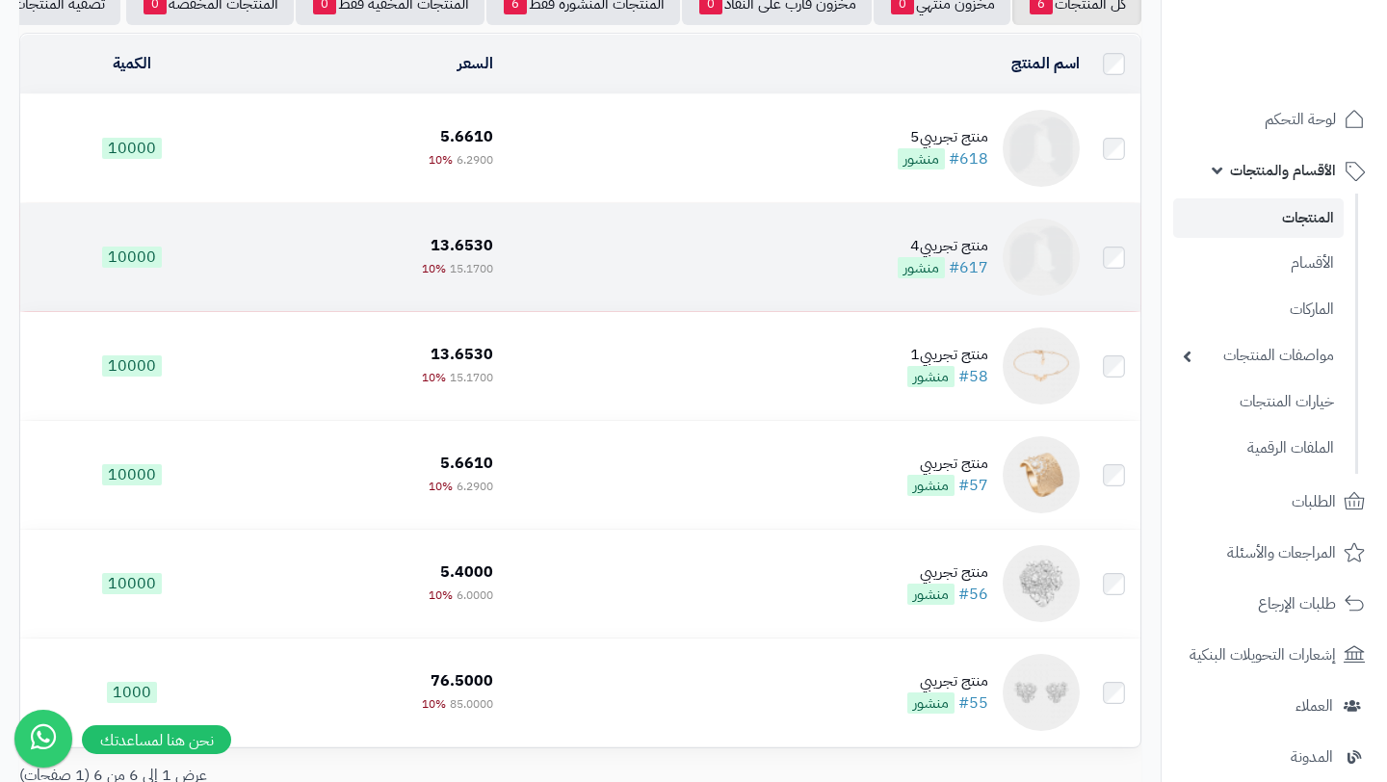
scroll to position [215, 0]
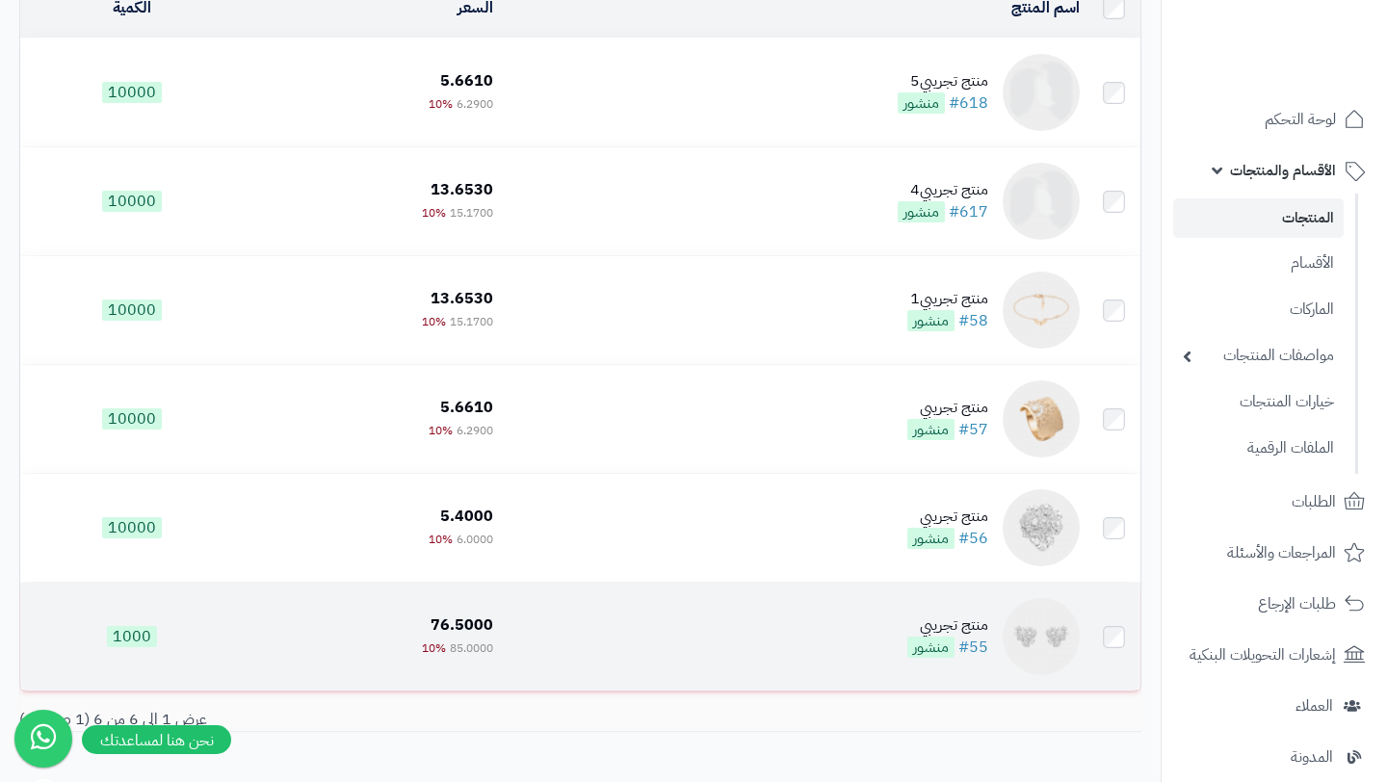
click at [1114, 649] on td at bounding box center [1113, 637] width 53 height 108
click at [1114, 613] on td at bounding box center [1113, 637] width 53 height 108
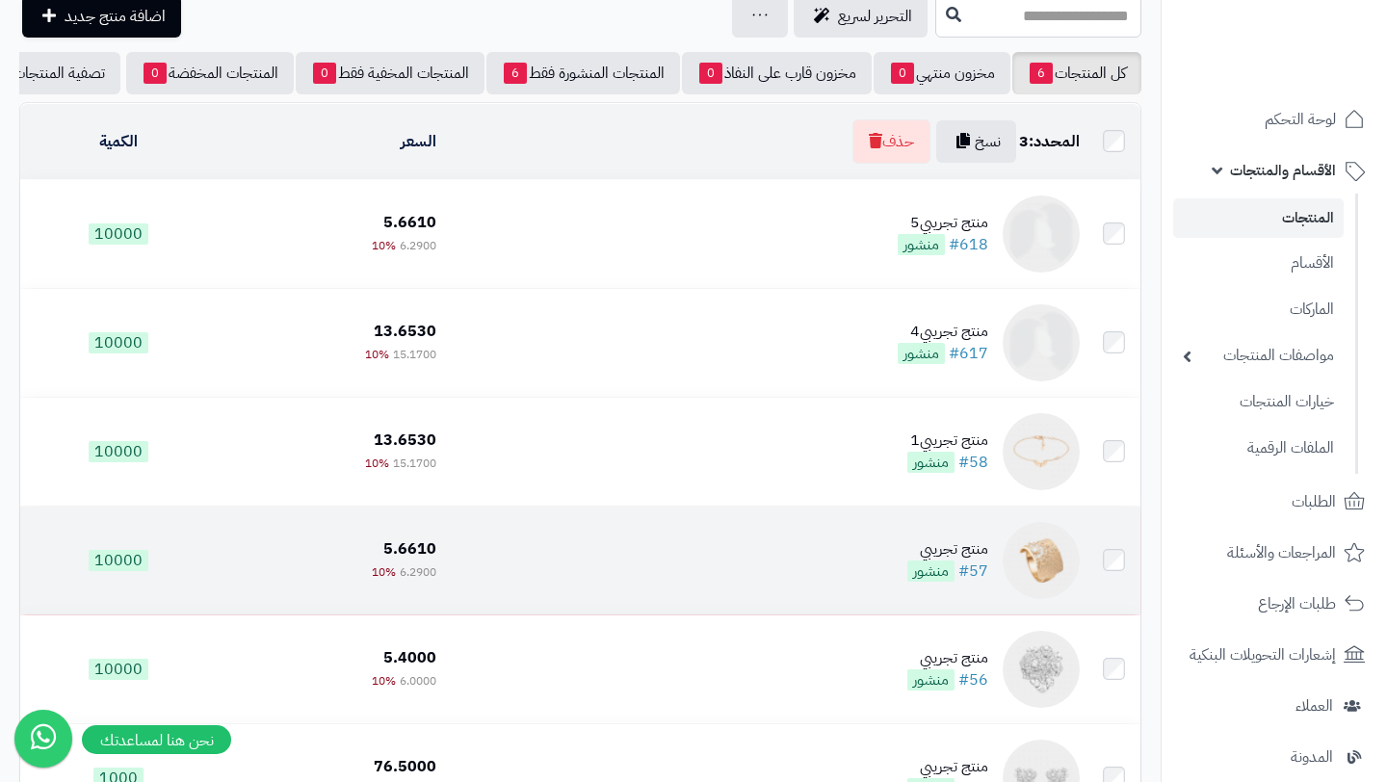
scroll to position [0, 0]
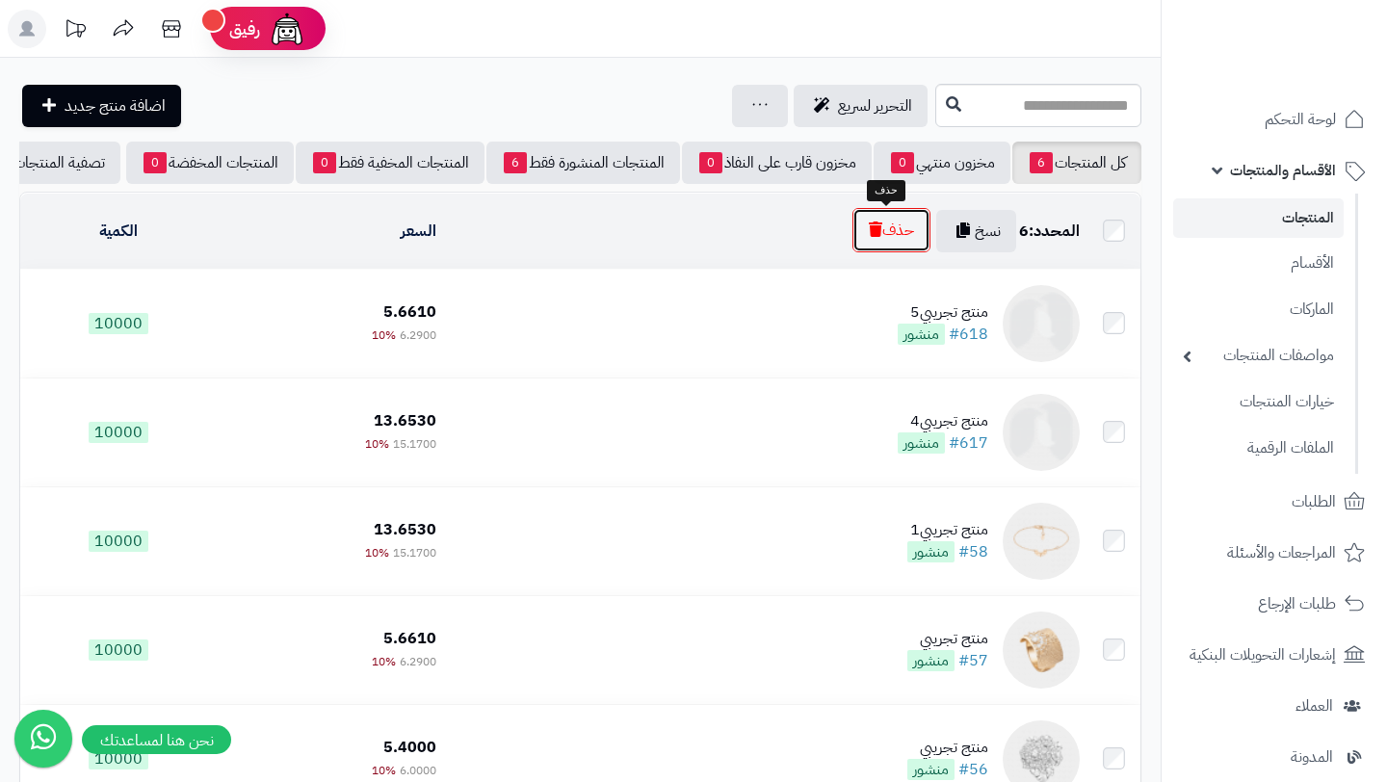
click at [877, 235] on button "حذف" at bounding box center [891, 230] width 78 height 44
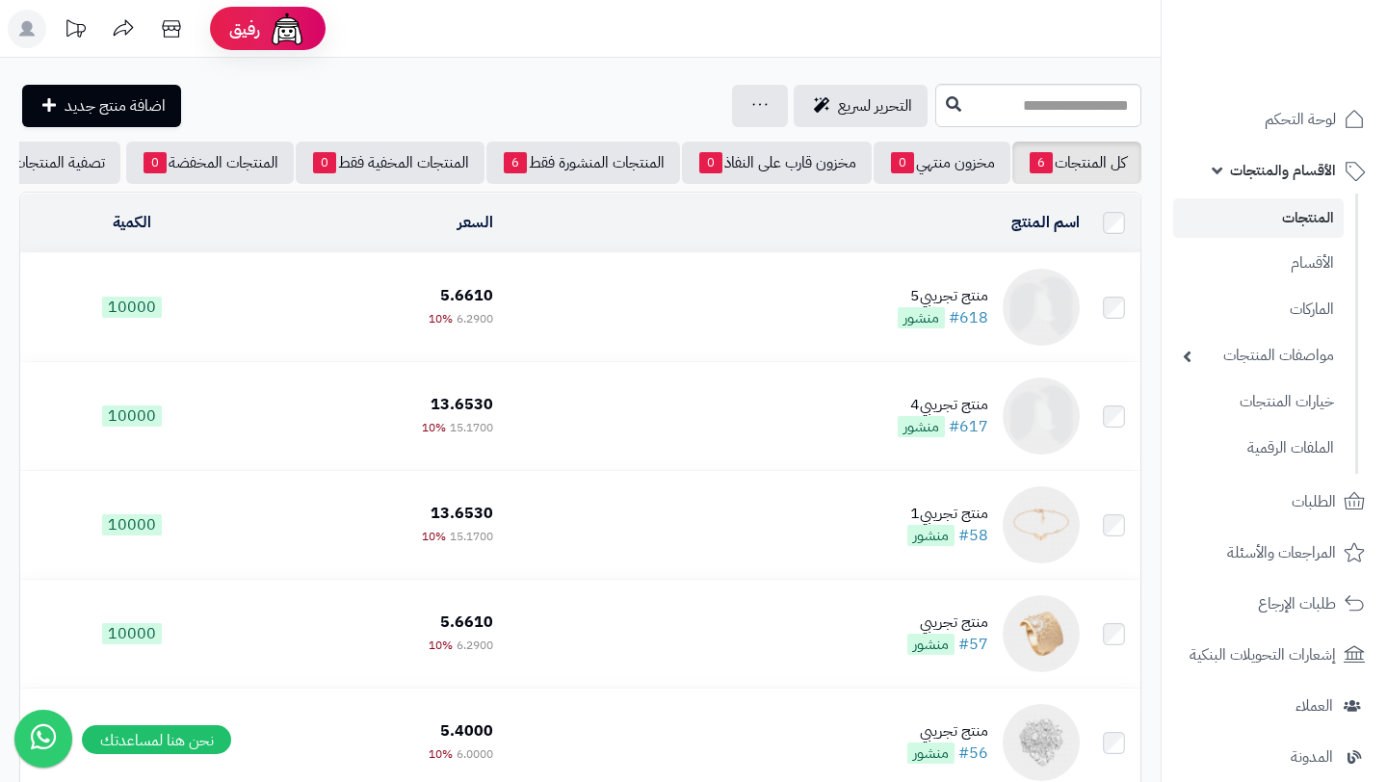
click at [925, 297] on div "منتج تجريبي5" at bounding box center [942, 296] width 91 height 22
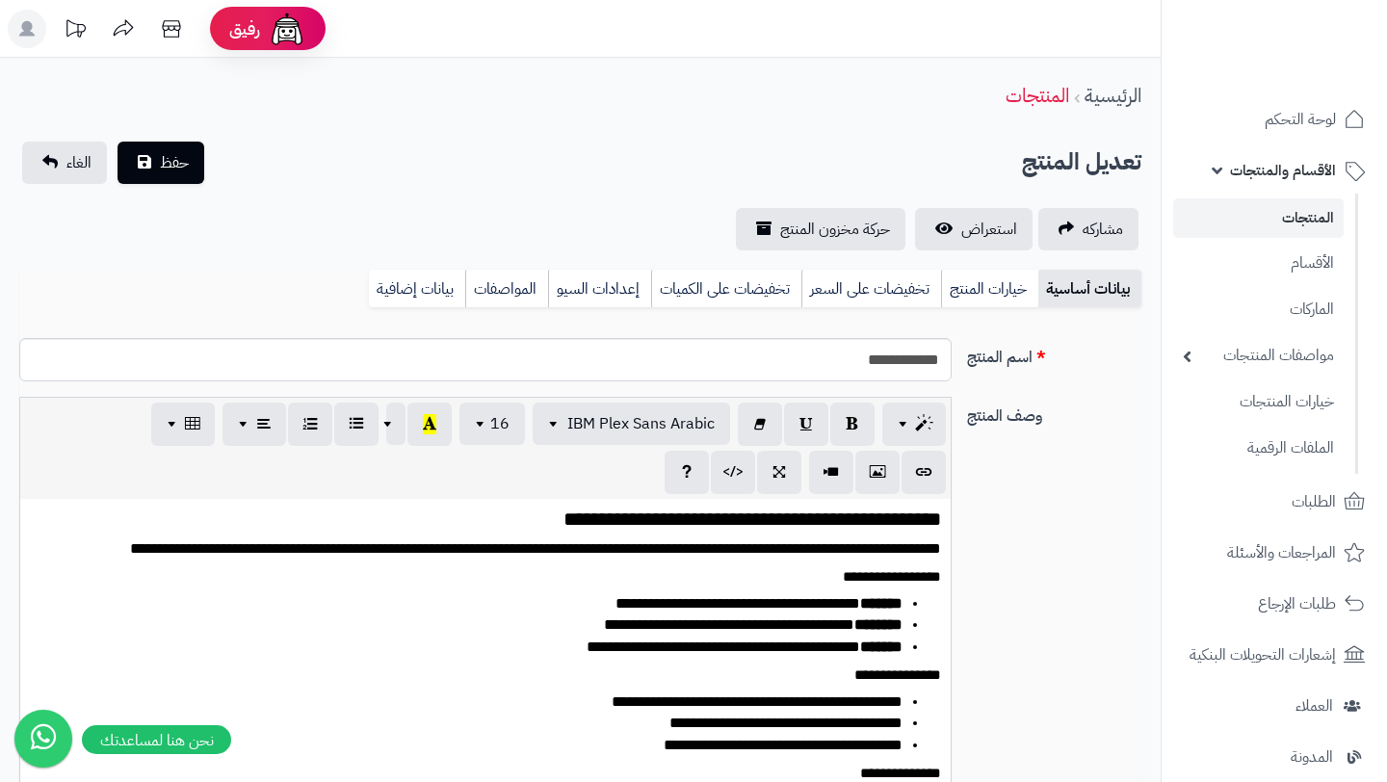
select select
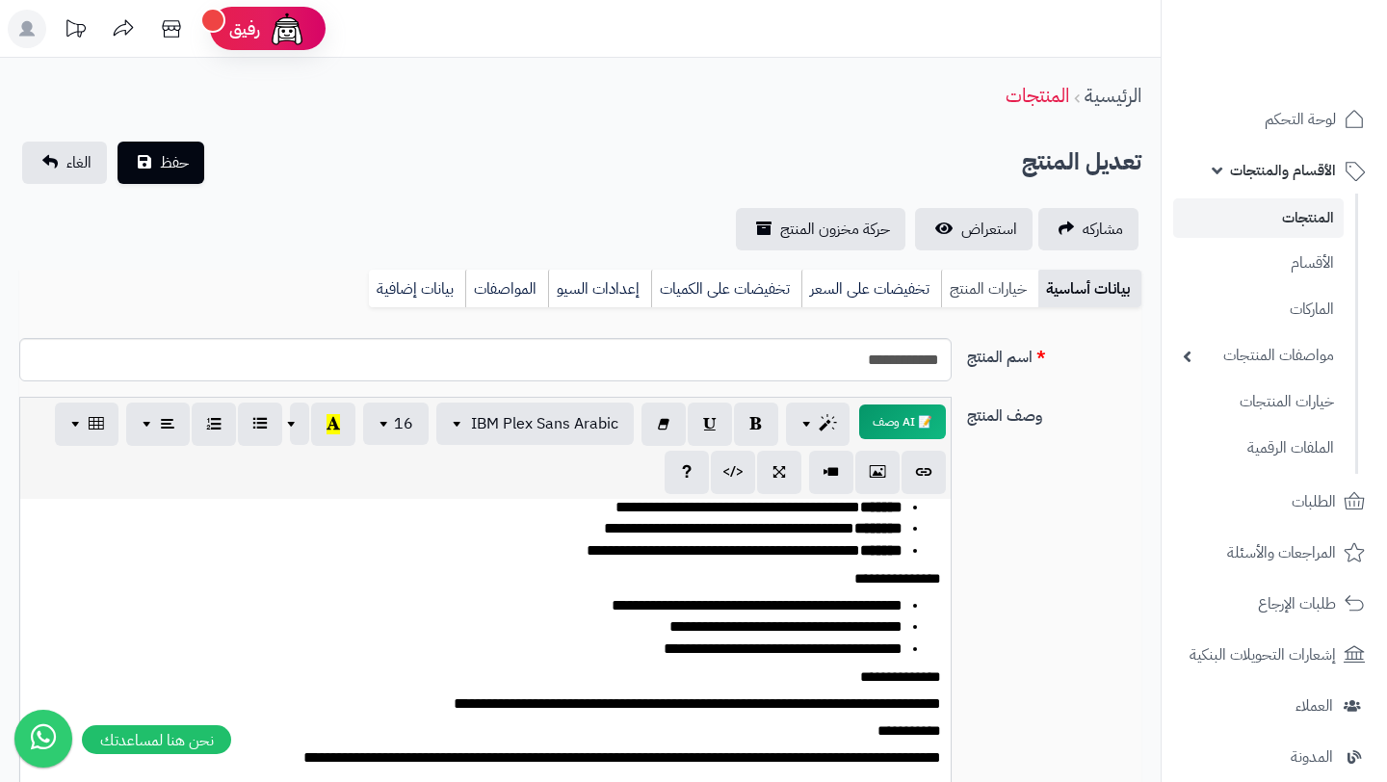
click at [979, 280] on link "خيارات المنتج" at bounding box center [989, 289] width 97 height 39
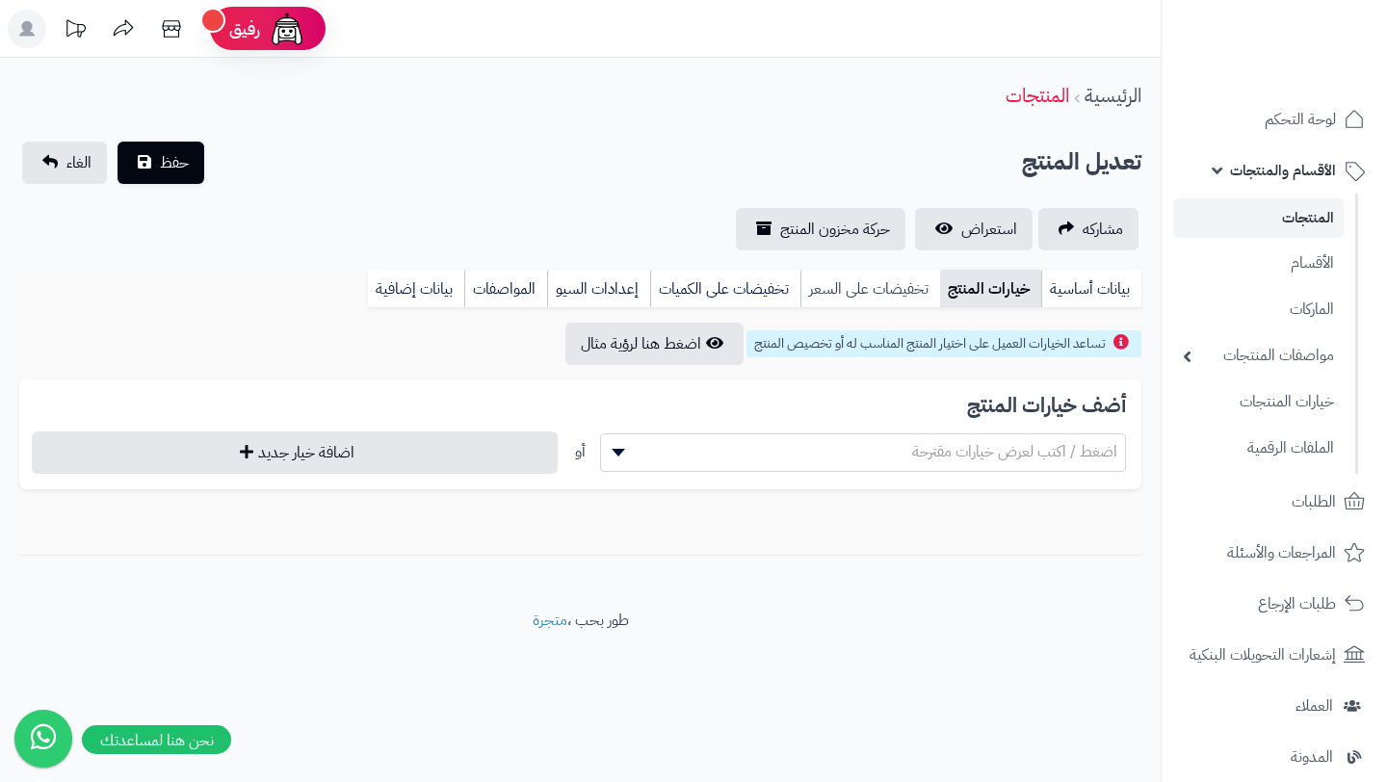
click at [910, 291] on link "تخفيضات على السعر" at bounding box center [870, 289] width 140 height 39
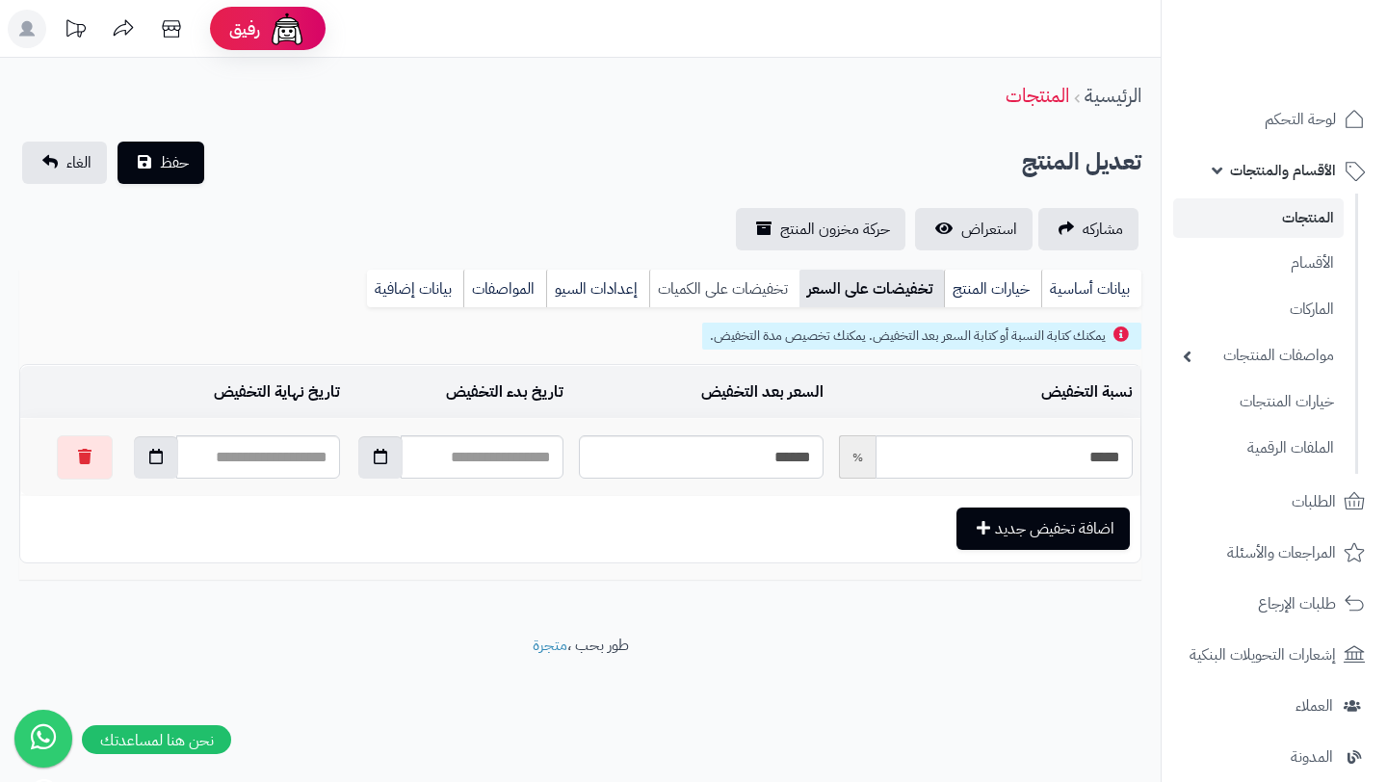
click at [760, 288] on link "تخفيضات على الكميات" at bounding box center [724, 289] width 150 height 39
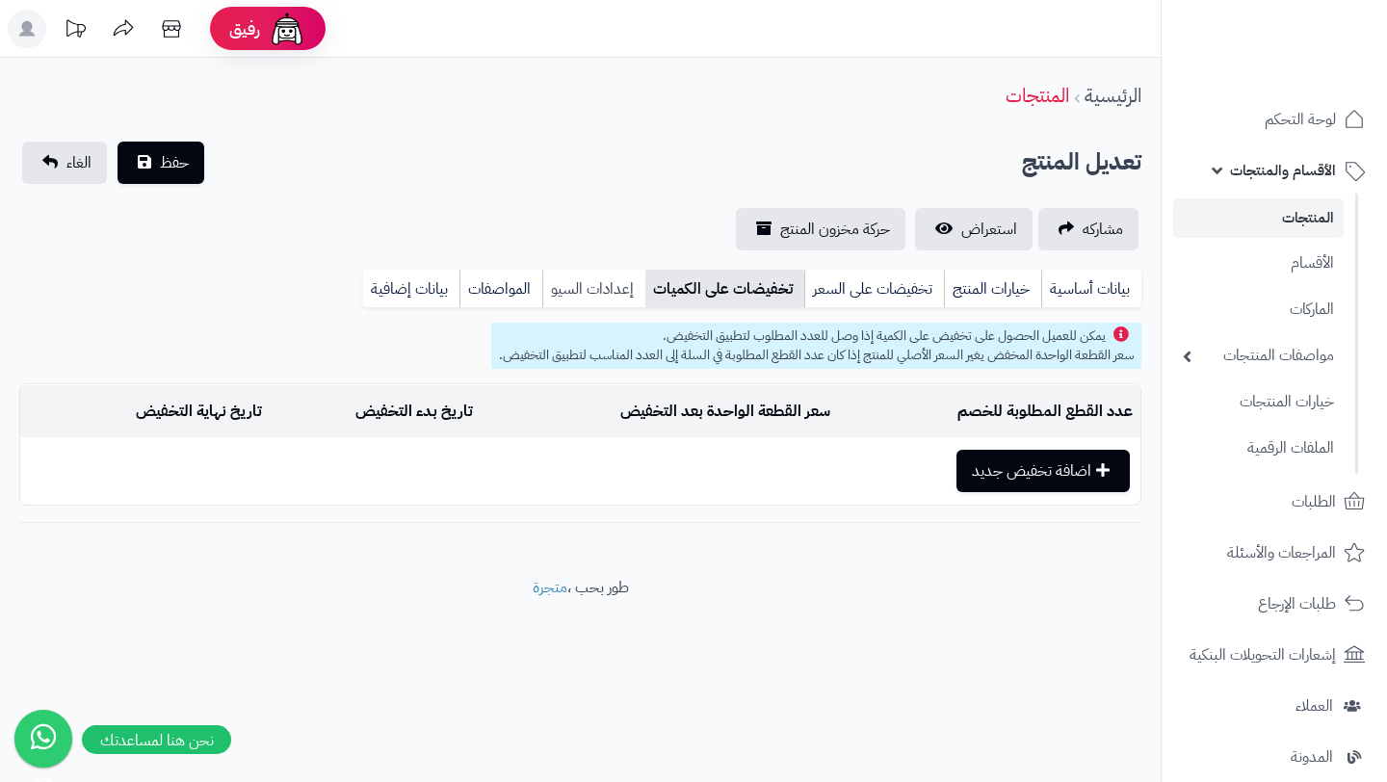
click at [595, 288] on link "إعدادات السيو" at bounding box center [593, 289] width 103 height 39
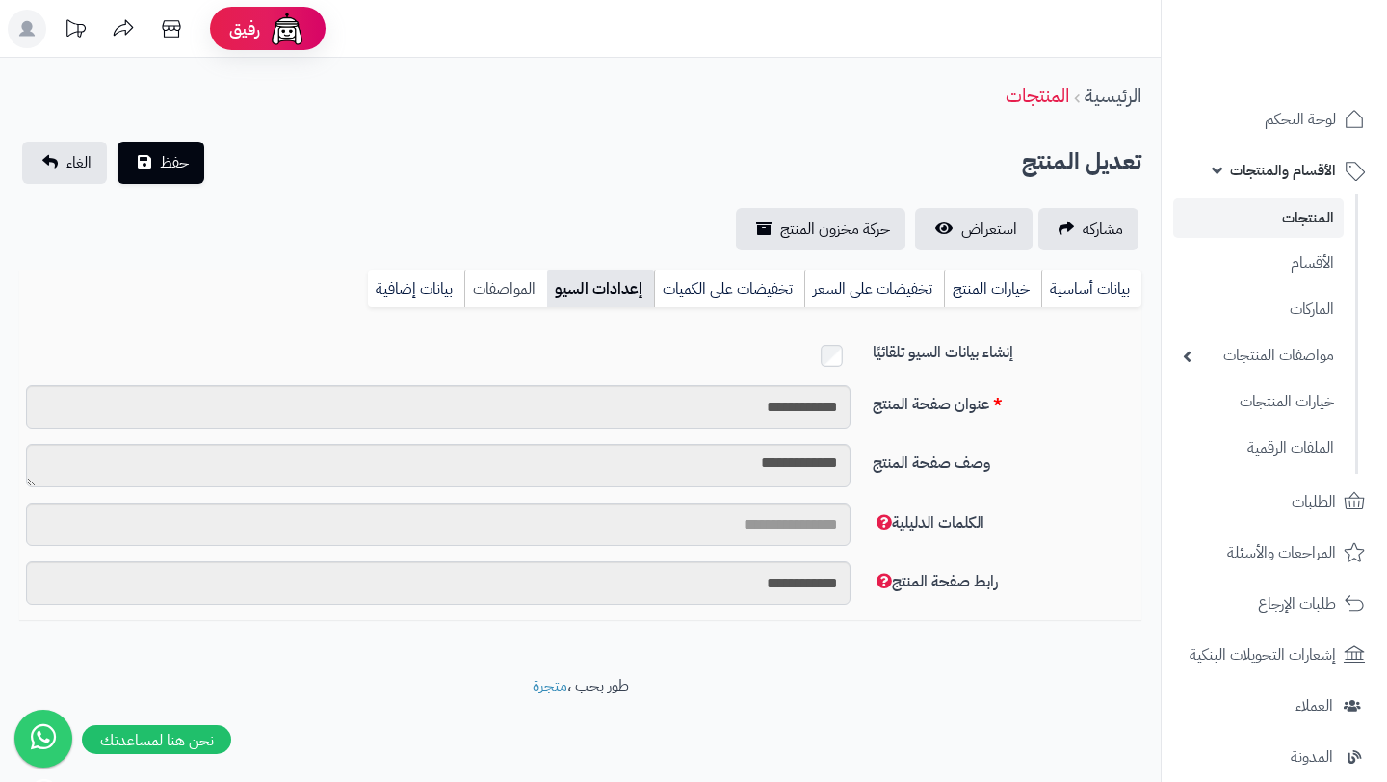
click at [468, 288] on link "المواصفات" at bounding box center [505, 289] width 83 height 39
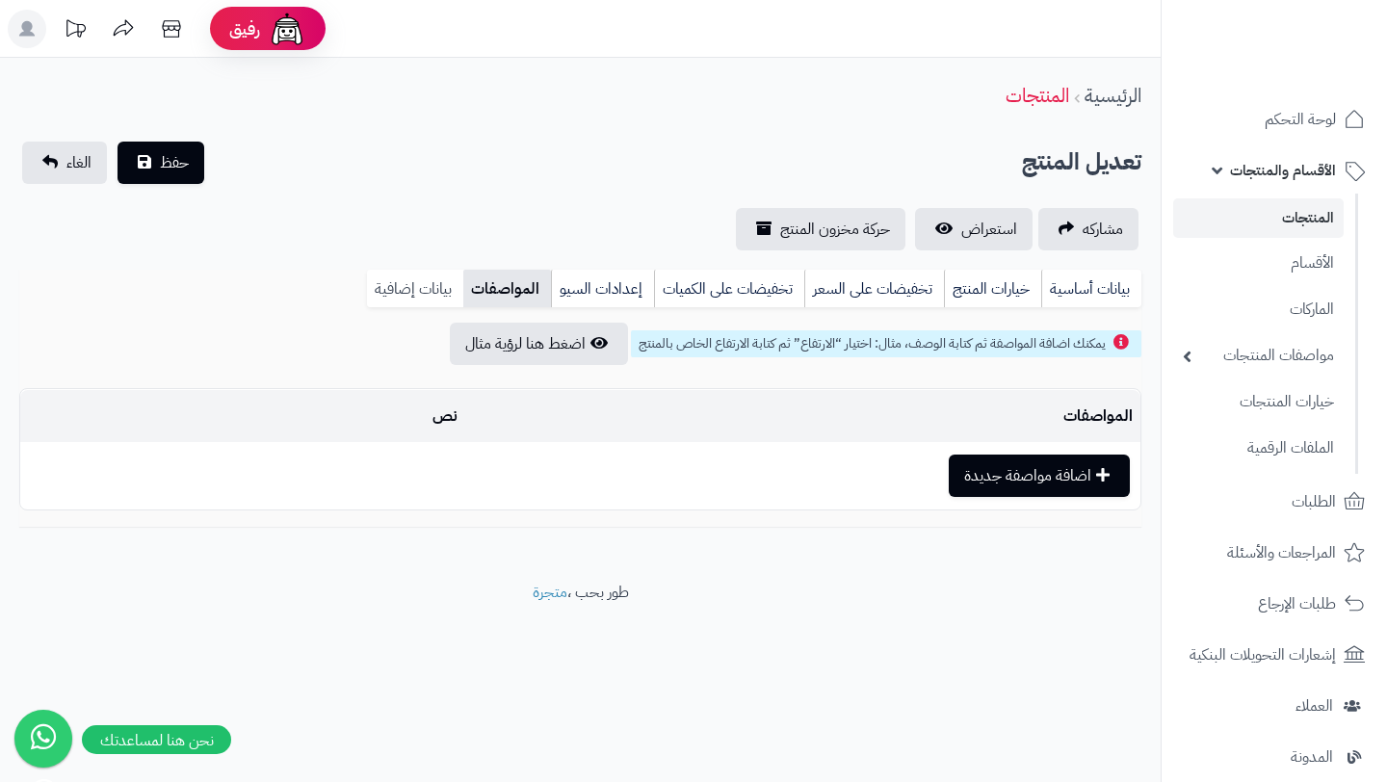
click at [400, 288] on link "بيانات إضافية" at bounding box center [415, 289] width 96 height 39
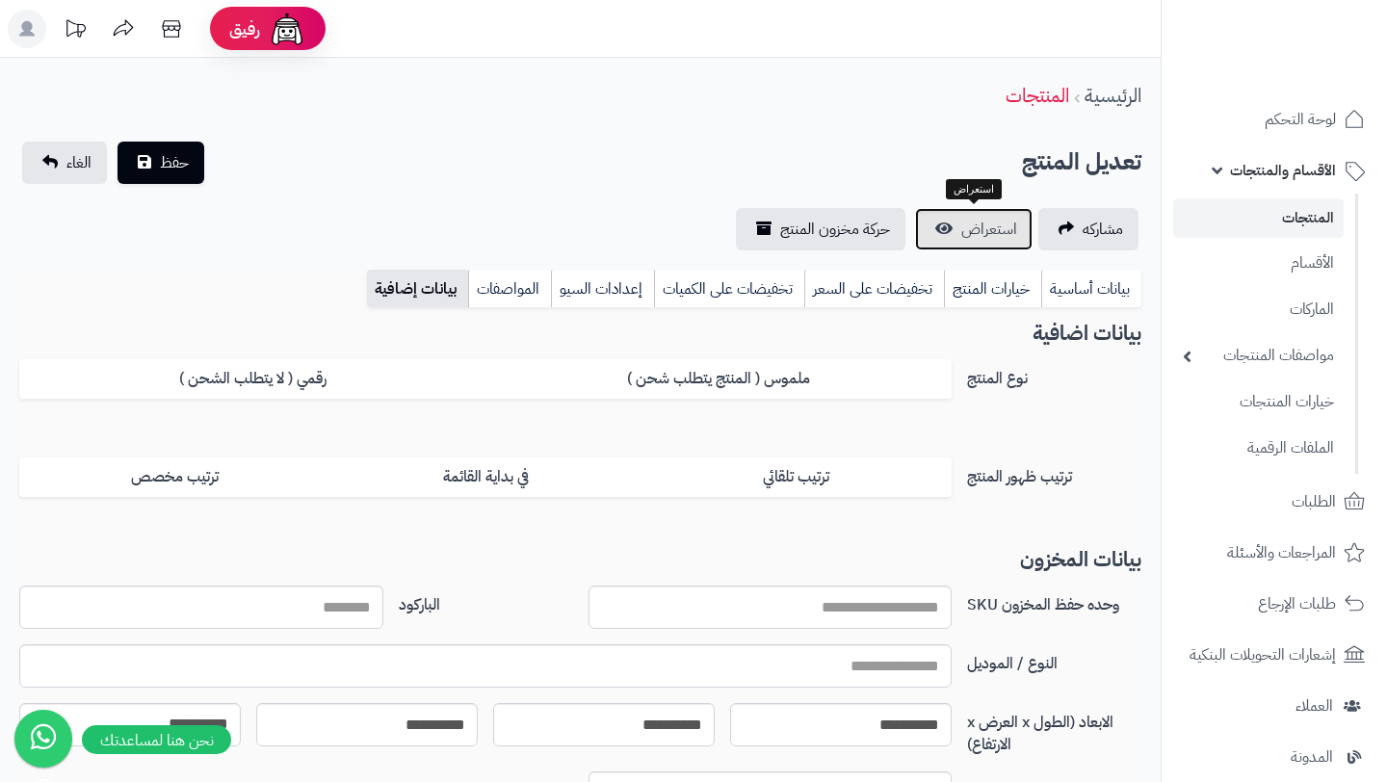
click at [989, 208] on link "استعراض" at bounding box center [973, 229] width 117 height 42
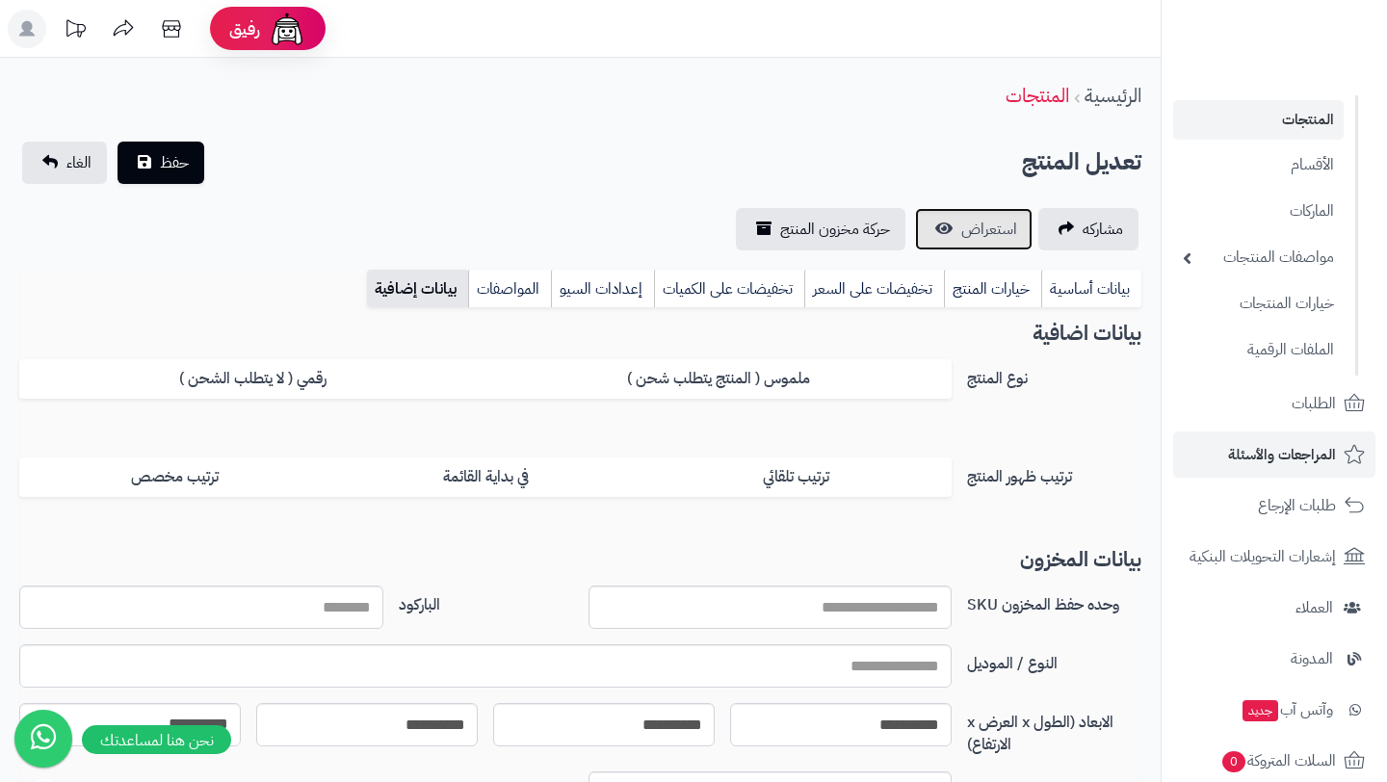
scroll to position [189, 0]
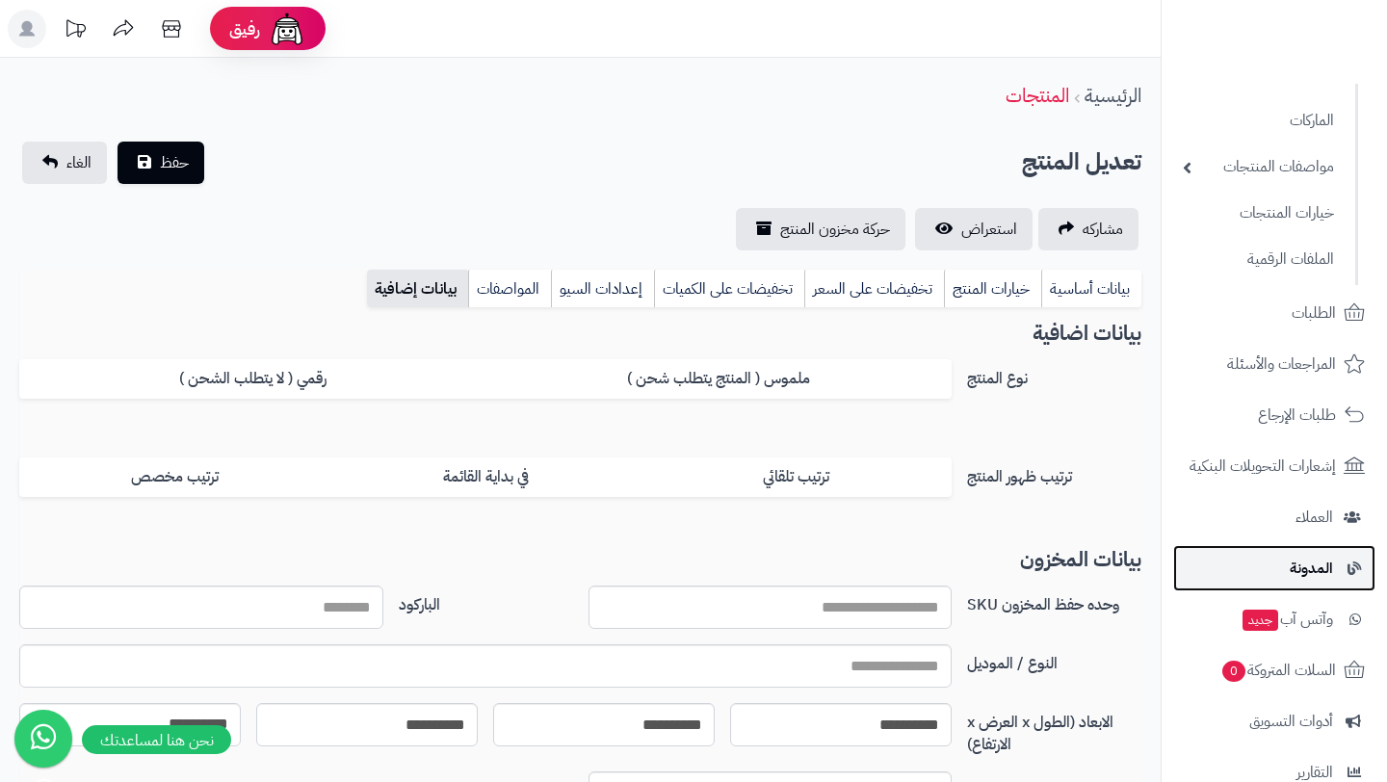
click at [1293, 585] on link "المدونة" at bounding box center [1274, 568] width 202 height 46
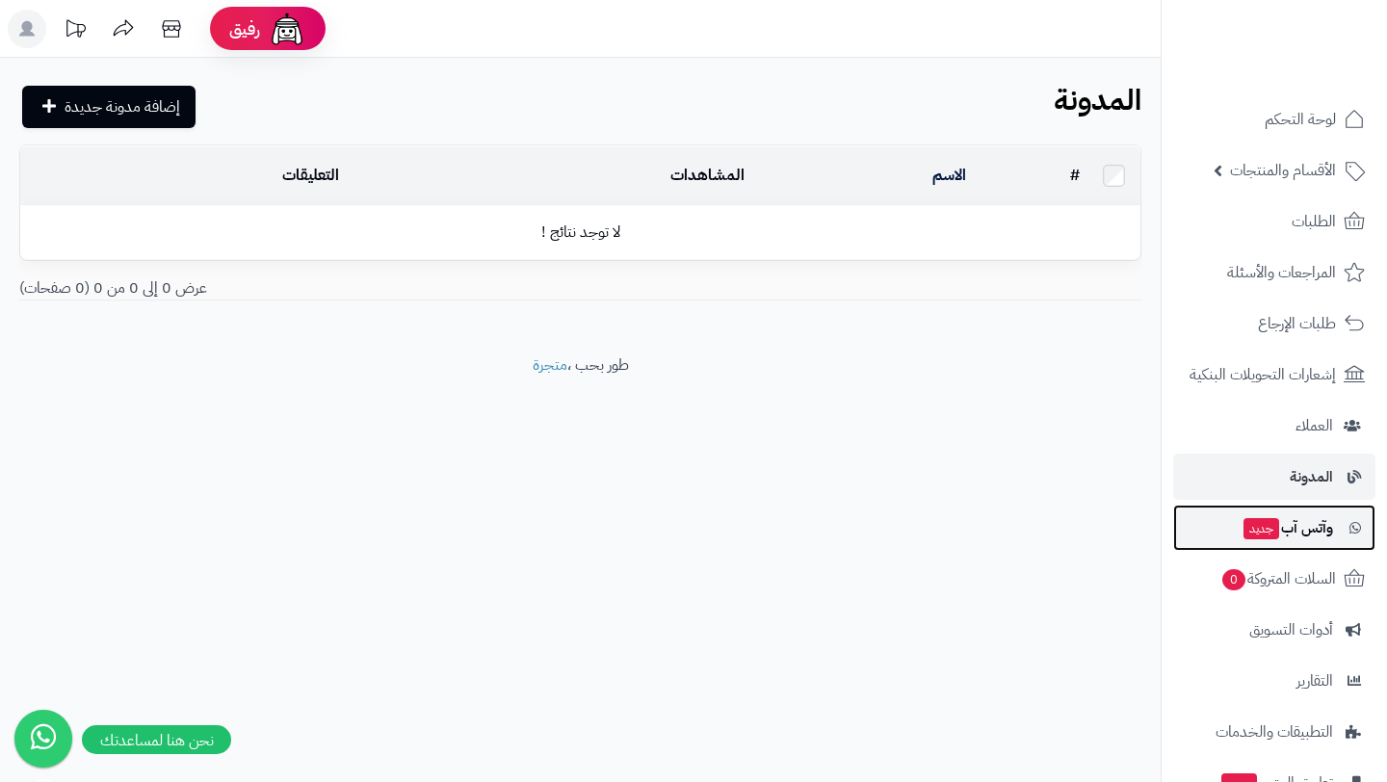
click at [1335, 539] on link "وآتس آب جديد" at bounding box center [1274, 528] width 202 height 46
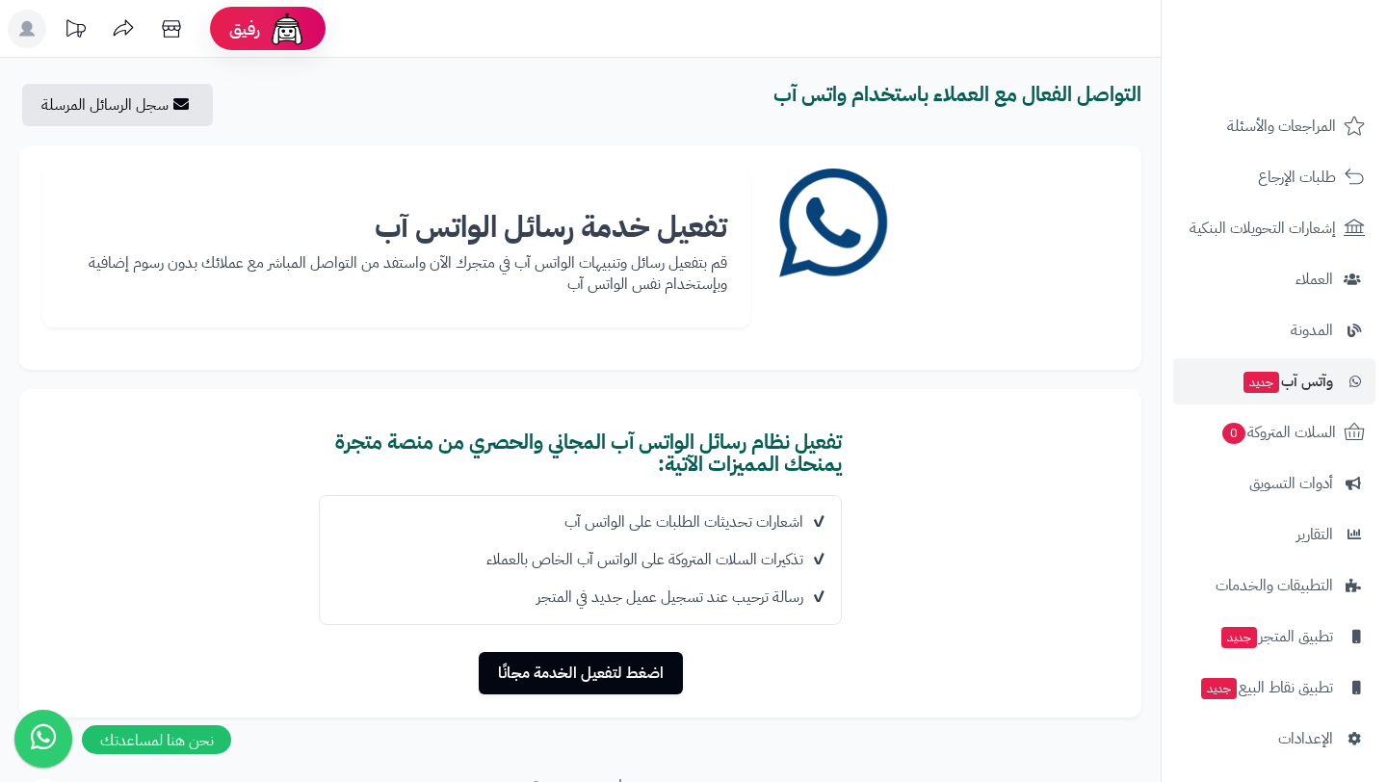
scroll to position [150, 0]
click at [1272, 395] on link "وآتس آب جديد" at bounding box center [1274, 377] width 202 height 46
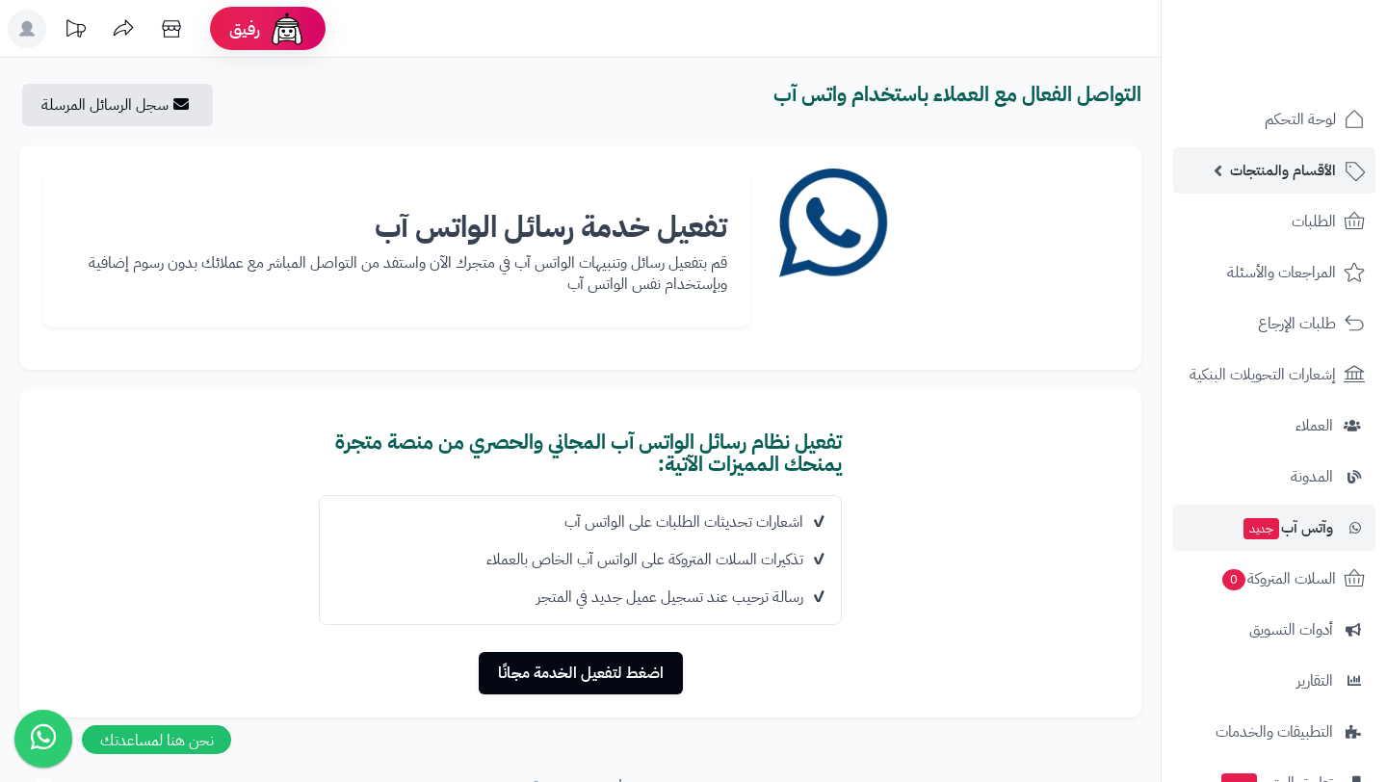
click at [1279, 157] on span "الأقسام والمنتجات" at bounding box center [1283, 170] width 106 height 27
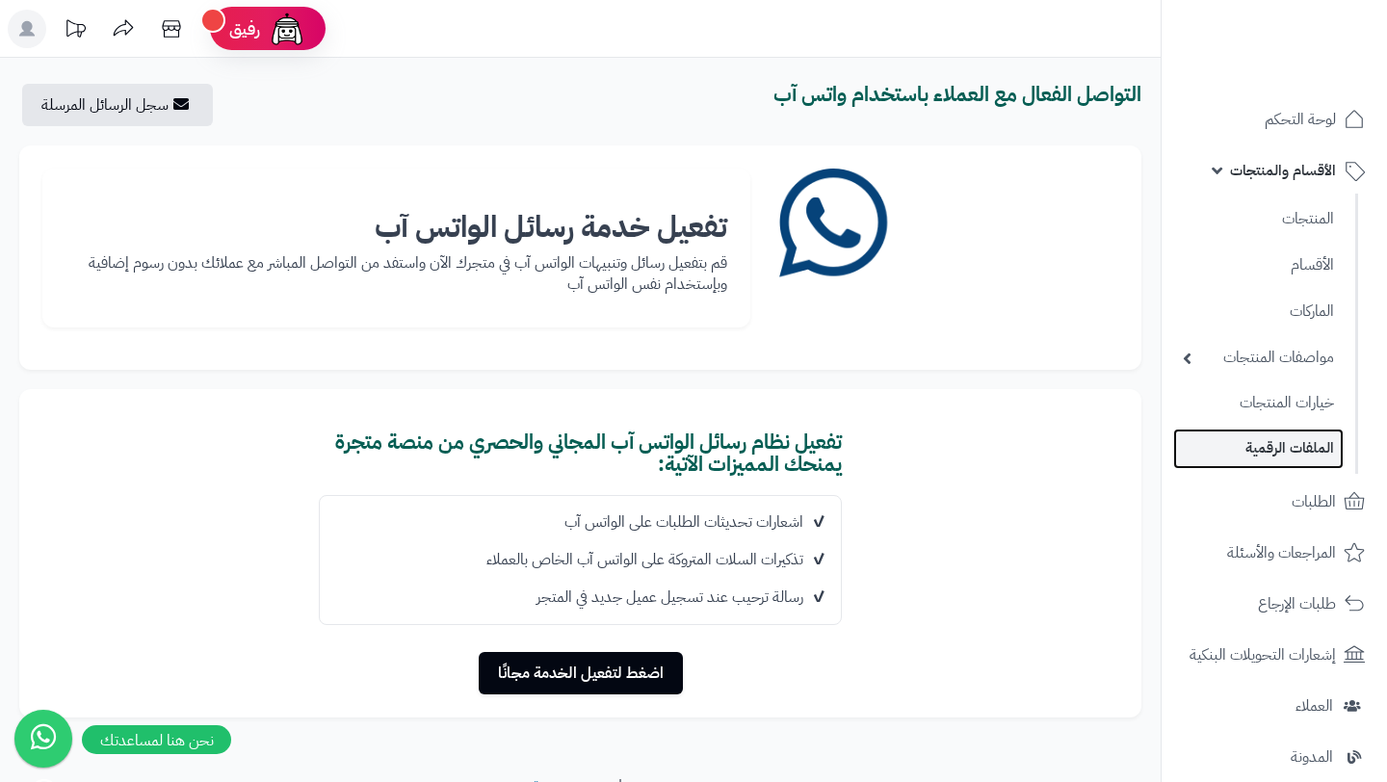
click at [1297, 439] on link "الملفات الرقمية" at bounding box center [1258, 447] width 170 height 39
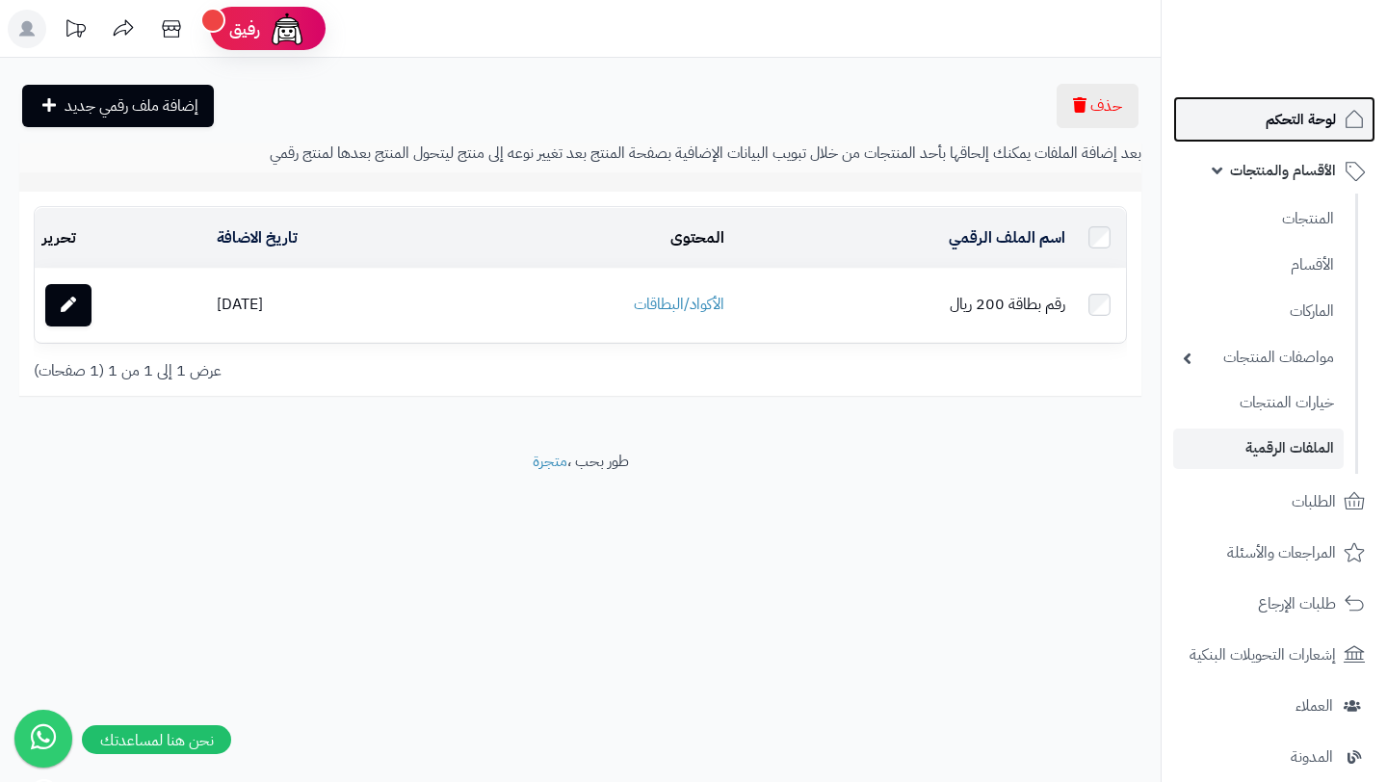
click at [1286, 112] on span "لوحة التحكم" at bounding box center [1300, 119] width 70 height 27
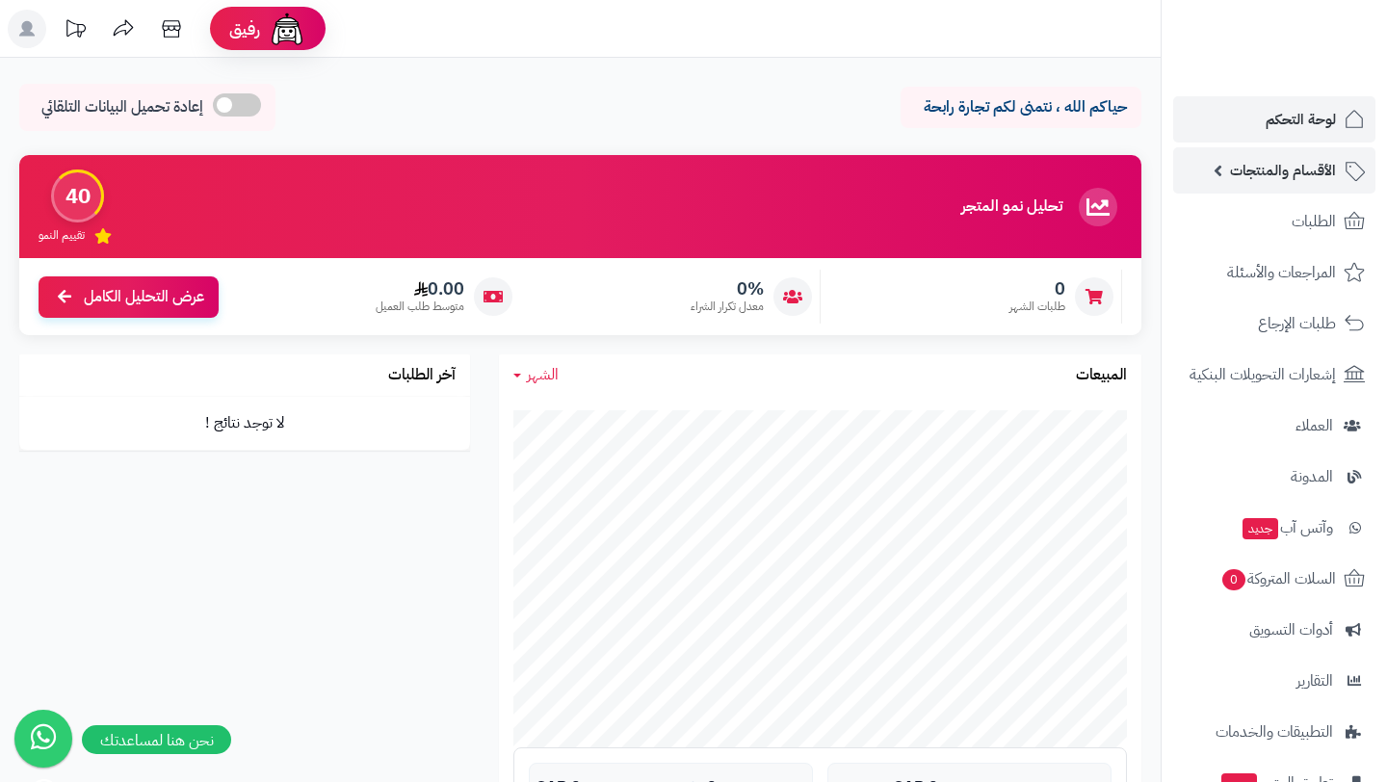
click at [1279, 184] on link "الأقسام والمنتجات" at bounding box center [1274, 170] width 202 height 46
